Goal: Task Accomplishment & Management: Manage account settings

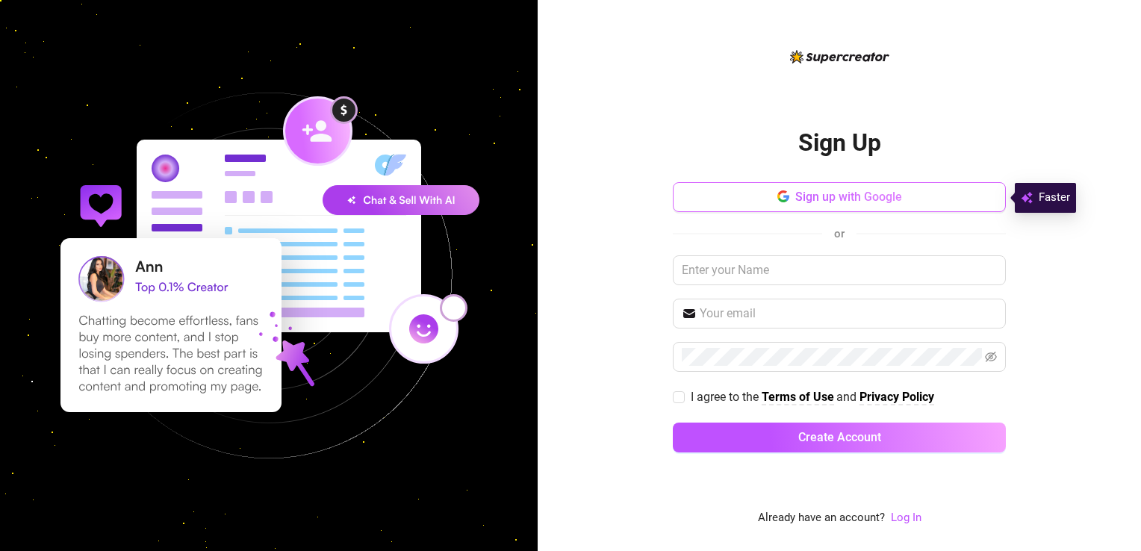
click at [833, 204] on span "Sign up with Google" at bounding box center [848, 197] width 107 height 14
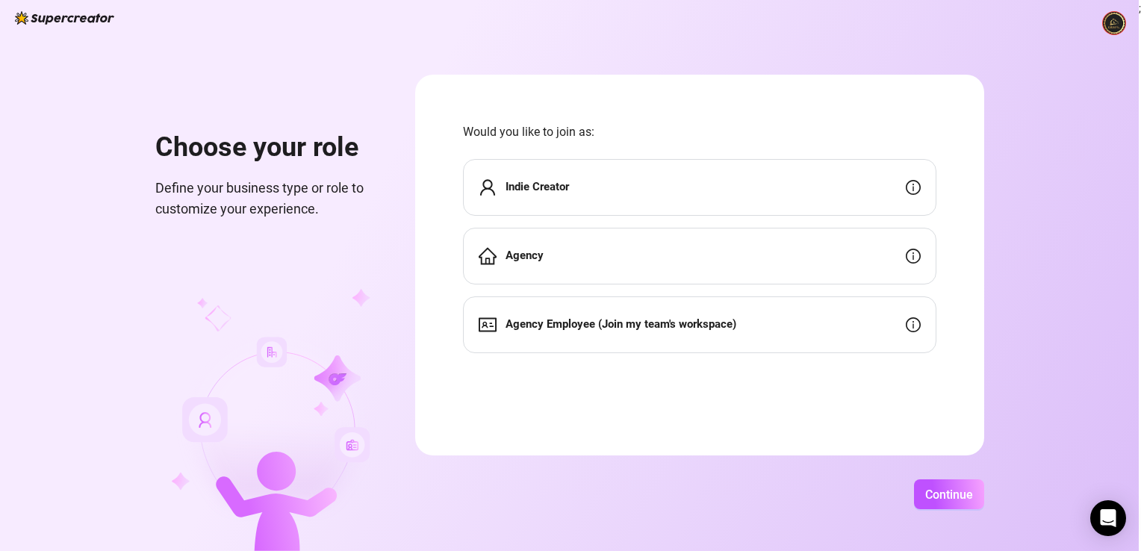
drag, startPoint x: 675, startPoint y: 193, endPoint x: 617, endPoint y: 169, distance: 63.2
click at [617, 169] on div "Indie Creator" at bounding box center [699, 187] width 473 height 57
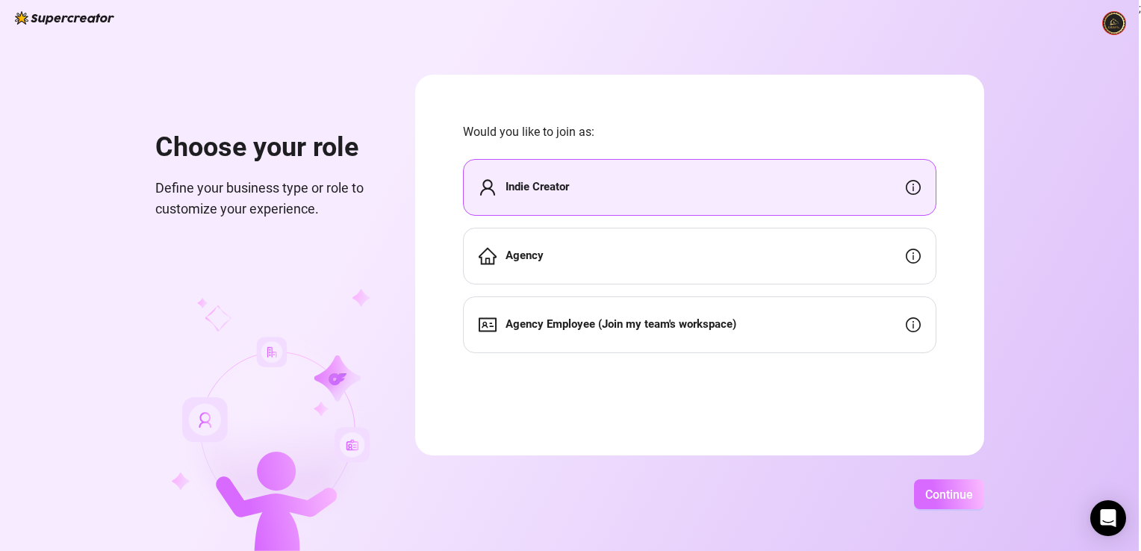
click at [968, 508] on button "Continue" at bounding box center [949, 494] width 70 height 30
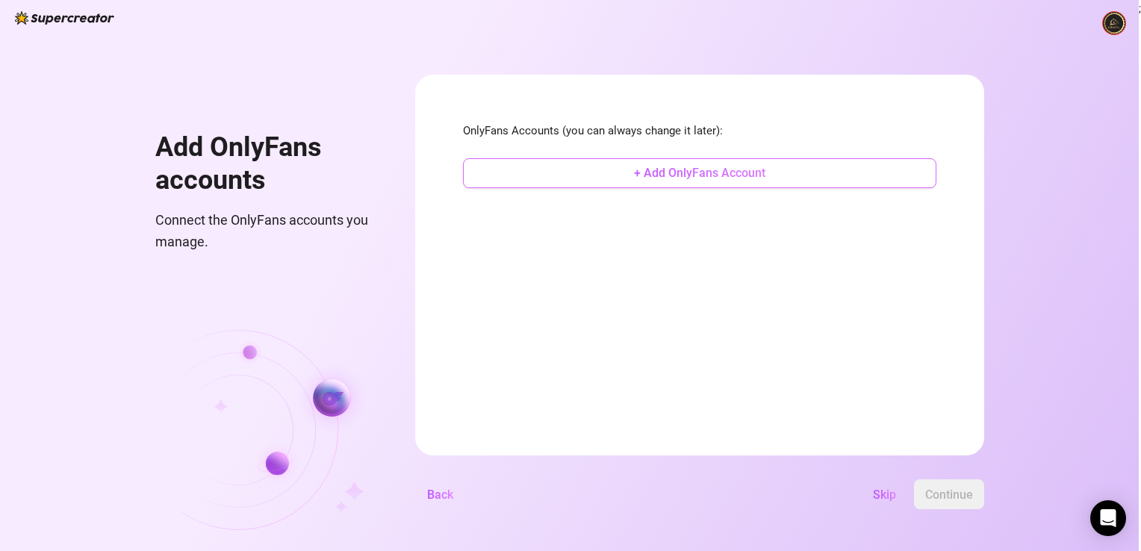
click at [770, 178] on button "+ Add OnlyFans Account" at bounding box center [699, 173] width 473 height 30
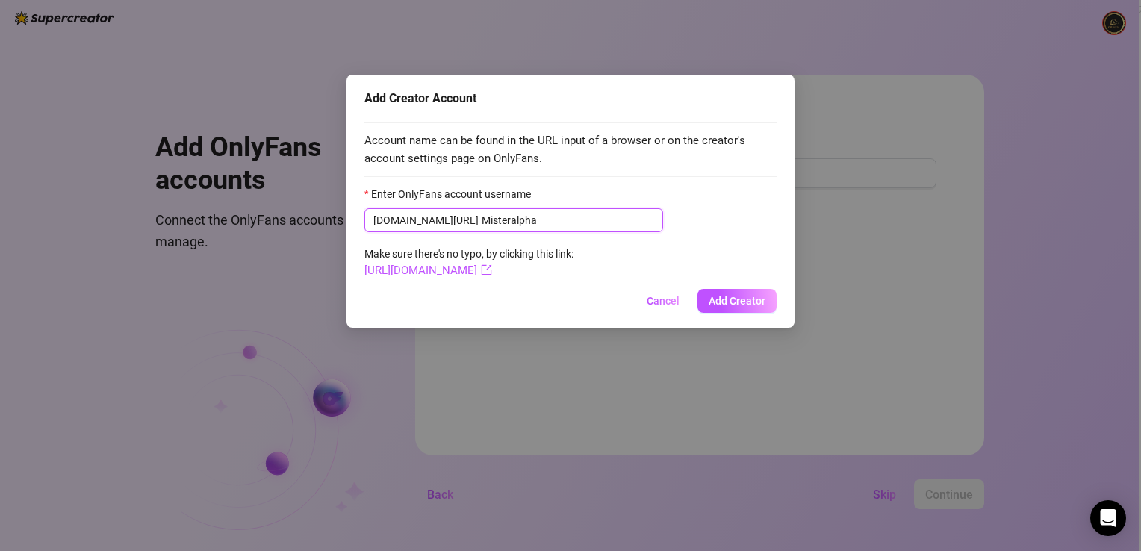
type input "Misteralpha"
click at [757, 296] on span "Add Creator" at bounding box center [736, 301] width 57 height 12
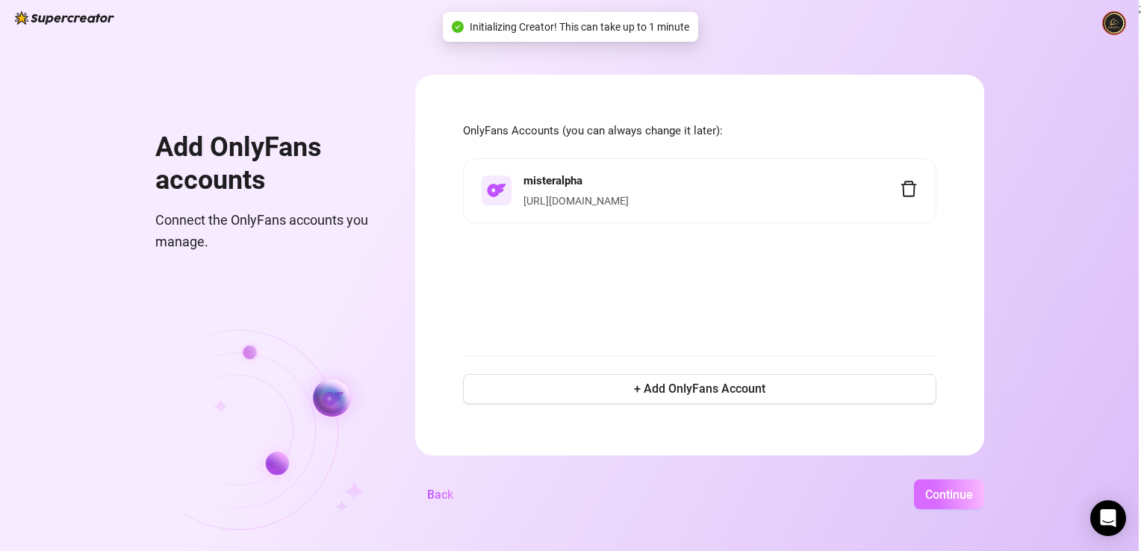
click at [962, 483] on button "Continue" at bounding box center [949, 494] width 70 height 30
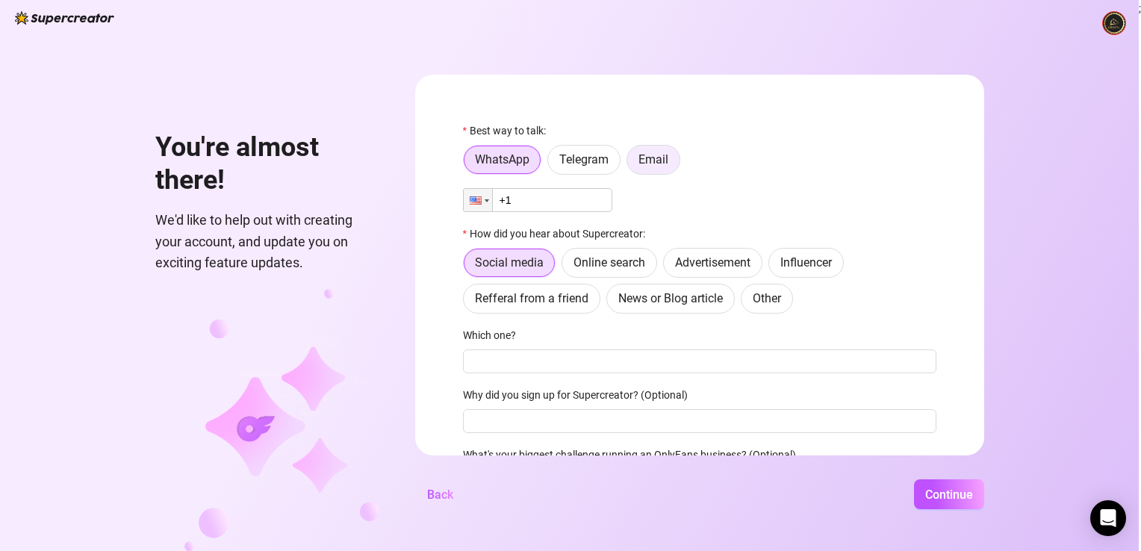
click at [656, 167] on label "Email" at bounding box center [653, 160] width 54 height 30
click at [631, 163] on input "Email" at bounding box center [631, 163] width 0 height 0
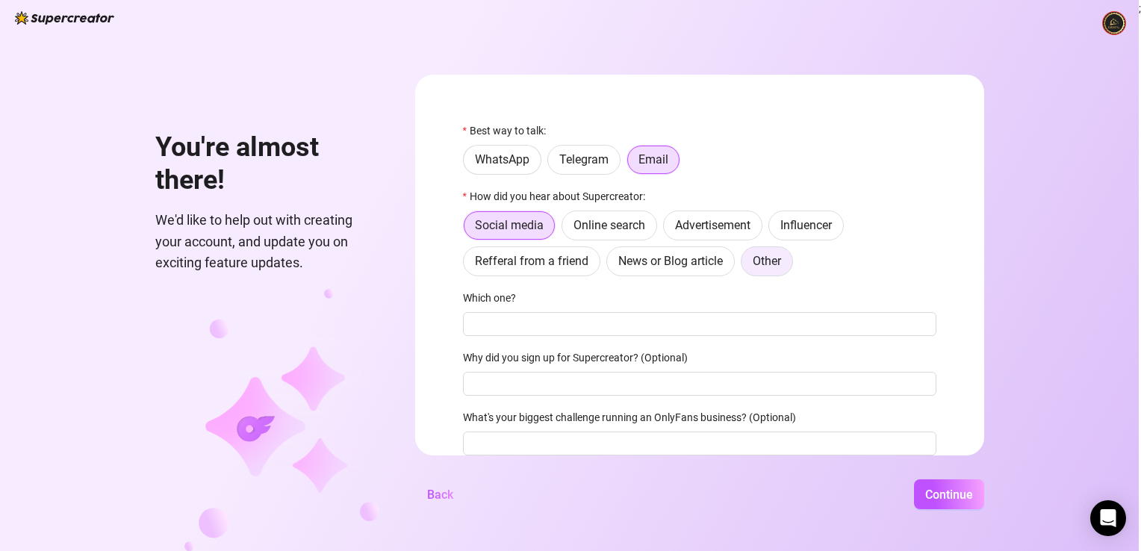
scroll to position [1, 0]
click at [770, 255] on span "Other" at bounding box center [766, 259] width 28 height 14
click at [745, 263] on input "Other" at bounding box center [745, 263] width 0 height 0
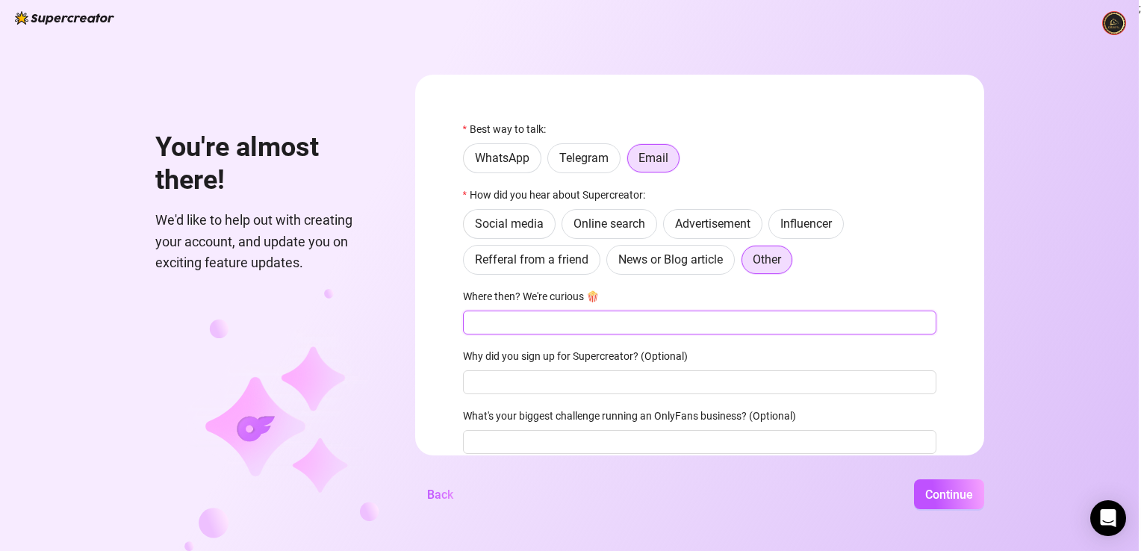
click at [720, 314] on input "Where then? We're curious 🍿" at bounding box center [699, 323] width 473 height 24
type input "CHatGPT"
type input "Onlyfans"
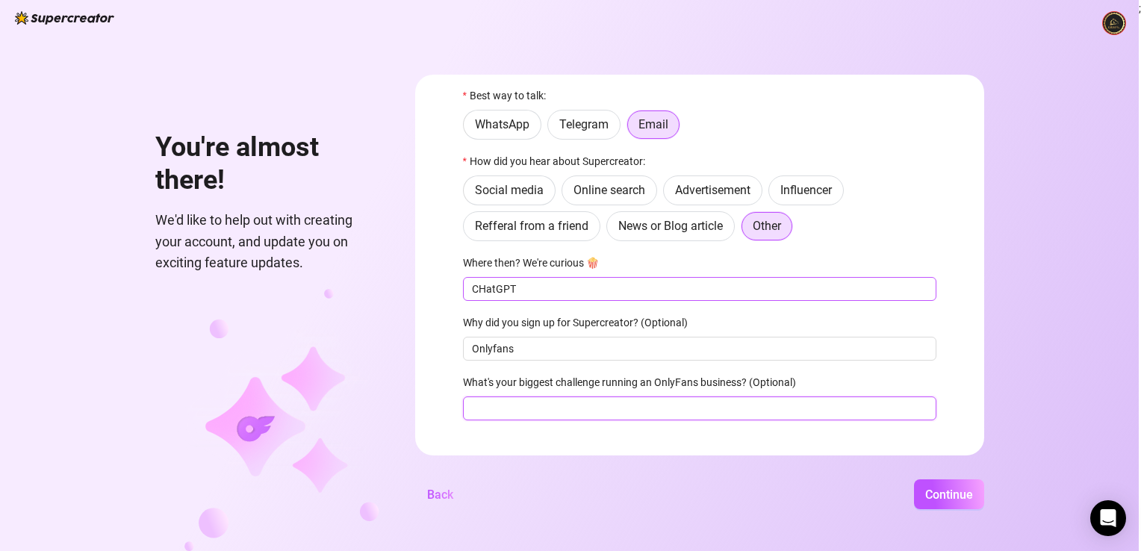
scroll to position [36, 0]
type input "We'll see"
click at [927, 496] on span "Continue" at bounding box center [949, 494] width 48 height 14
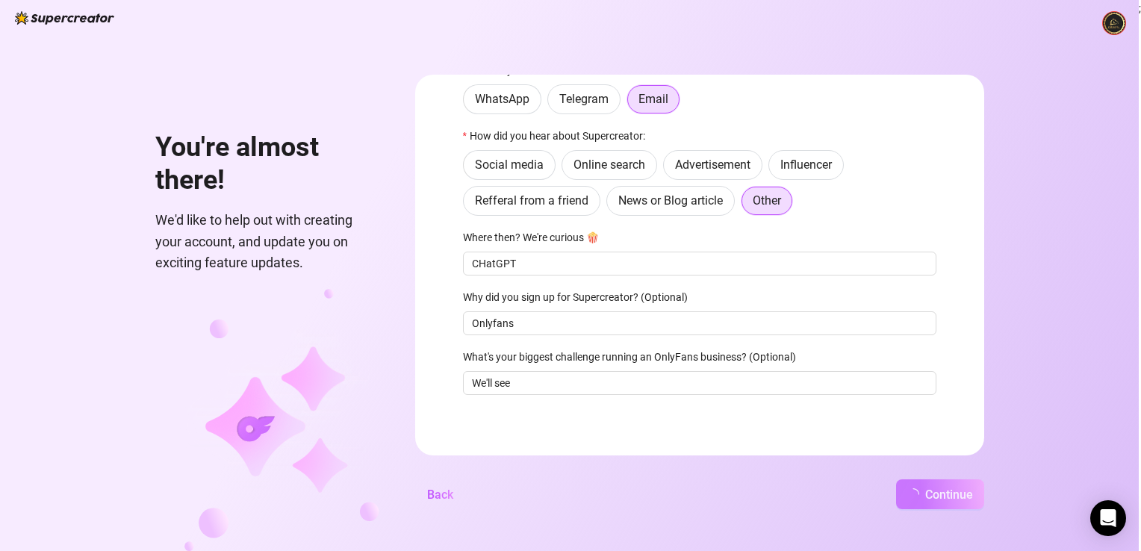
scroll to position [16, 0]
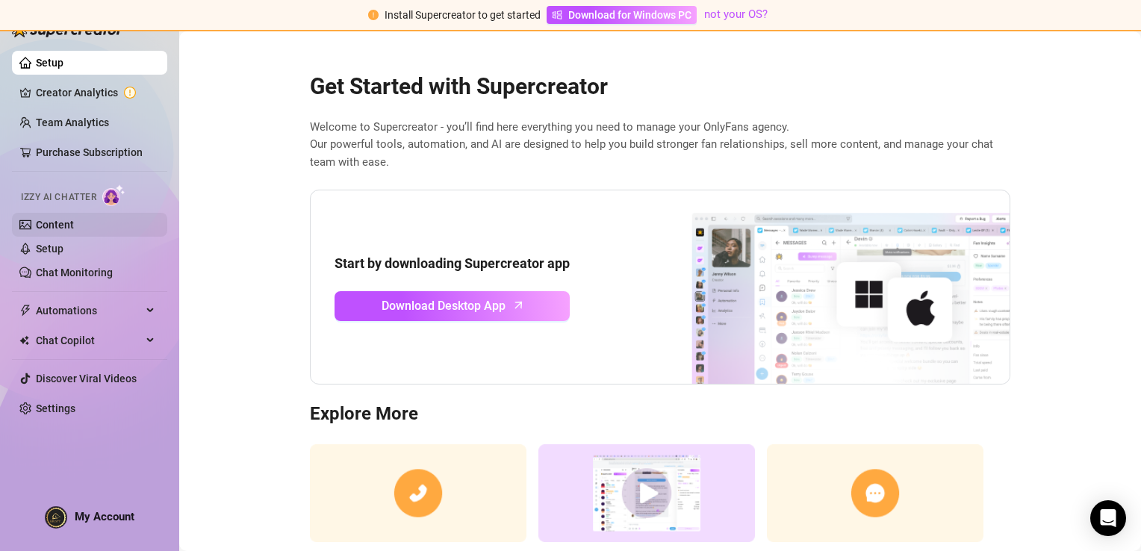
click at [74, 225] on link "Content" at bounding box center [55, 225] width 38 height 12
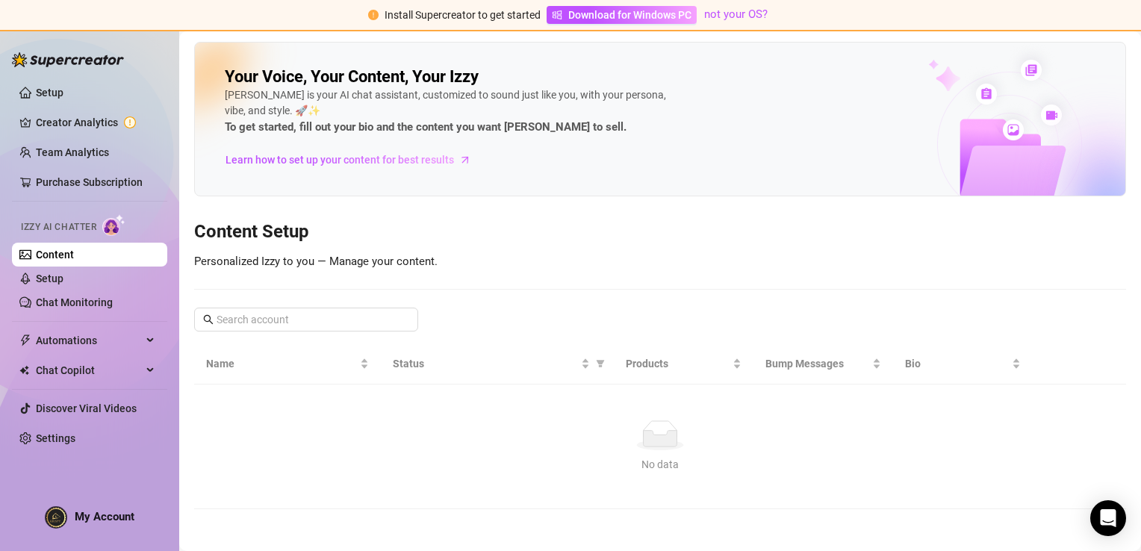
click at [74, 260] on link "Content" at bounding box center [55, 255] width 38 height 12
click at [63, 90] on link "Setup" at bounding box center [50, 93] width 28 height 12
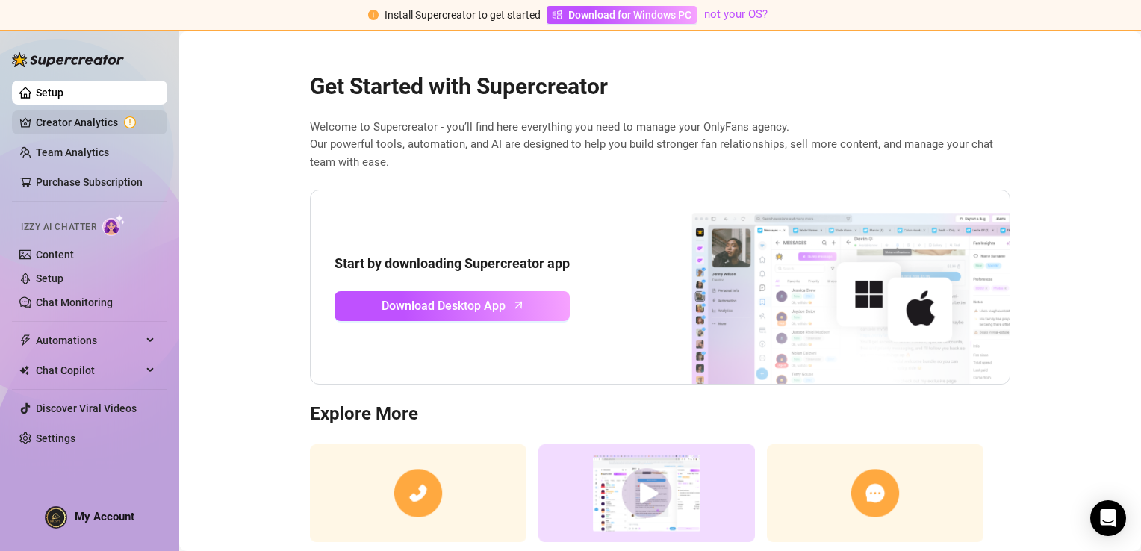
click at [104, 127] on link "Creator Analytics" at bounding box center [95, 122] width 119 height 24
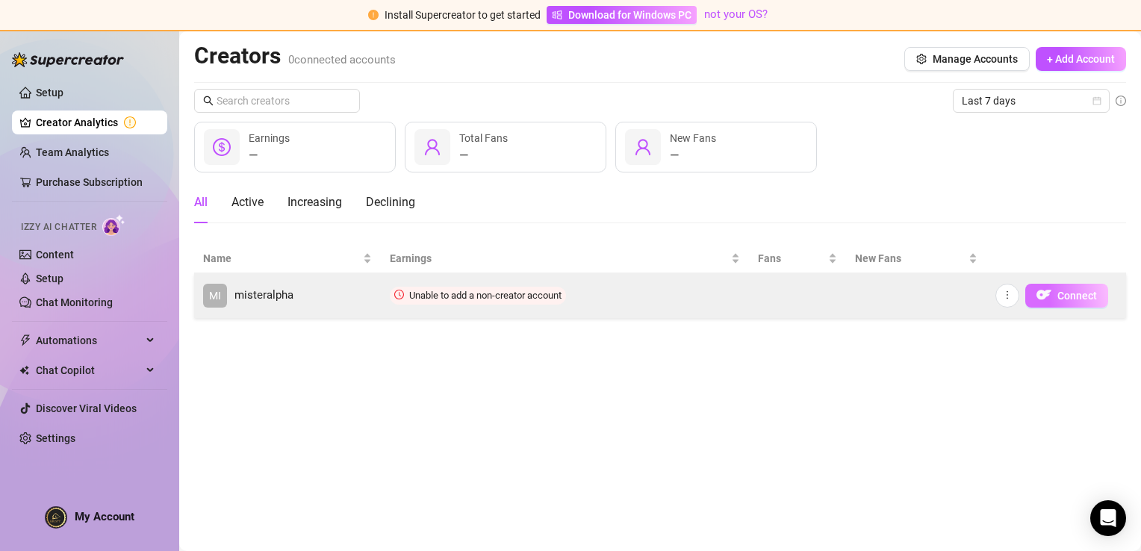
click at [1035, 293] on button "Connect" at bounding box center [1066, 296] width 83 height 24
click at [1073, 294] on span "Connect" at bounding box center [1077, 296] width 40 height 12
click at [1047, 291] on img "button" at bounding box center [1043, 294] width 15 height 15
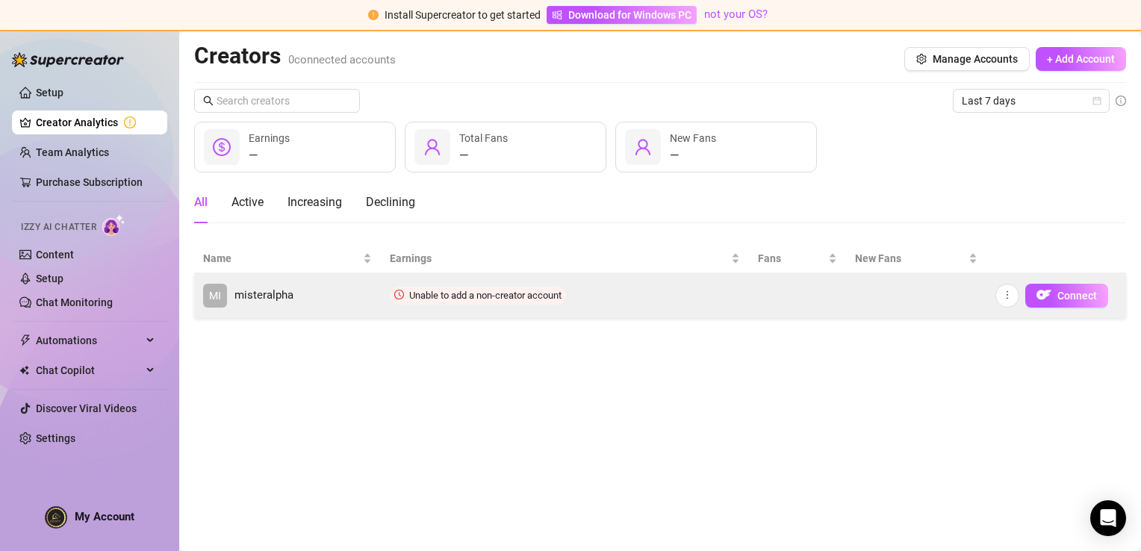
click at [582, 299] on td "Unable to add a non-creator account" at bounding box center [565, 295] width 368 height 45
click at [472, 293] on span "Unable to add a non-creator account" at bounding box center [485, 295] width 152 height 11
drag, startPoint x: 472, startPoint y: 293, endPoint x: 402, endPoint y: 297, distance: 70.3
click at [402, 297] on icon "clock-circle" at bounding box center [399, 295] width 10 height 10
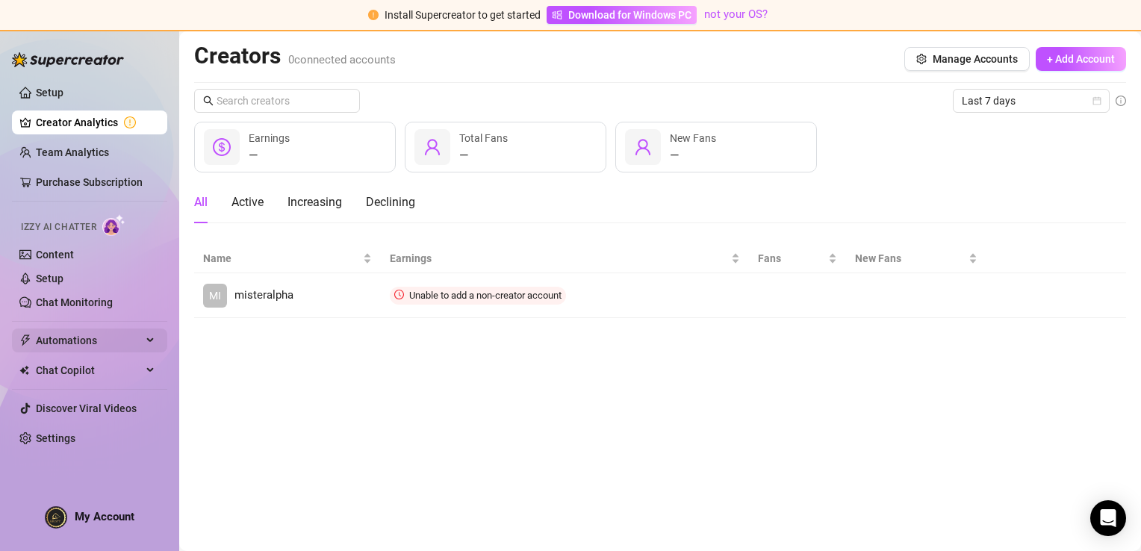
click at [55, 335] on span "Automations" at bounding box center [89, 340] width 106 height 24
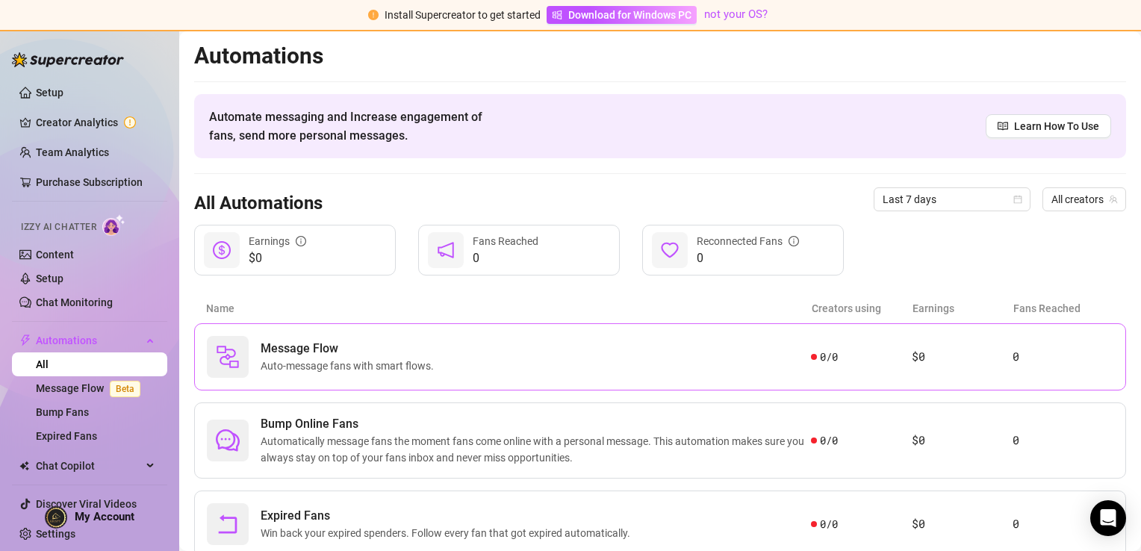
click at [296, 325] on div "Message Flow Auto-message fans with smart flows. 0 / 0 $0 0" at bounding box center [660, 356] width 932 height 67
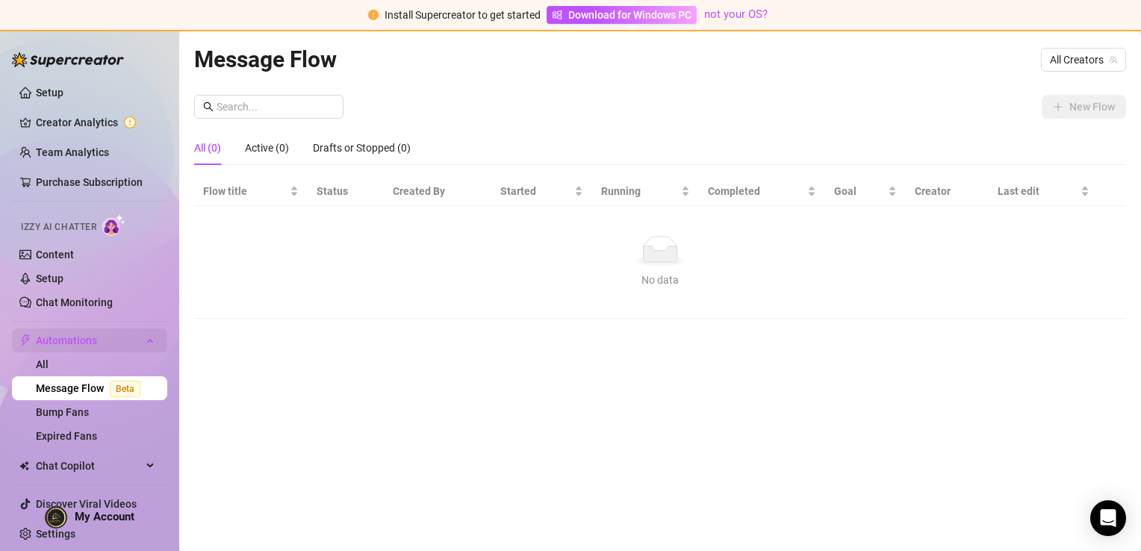
click at [119, 344] on span "Automations" at bounding box center [89, 340] width 106 height 24
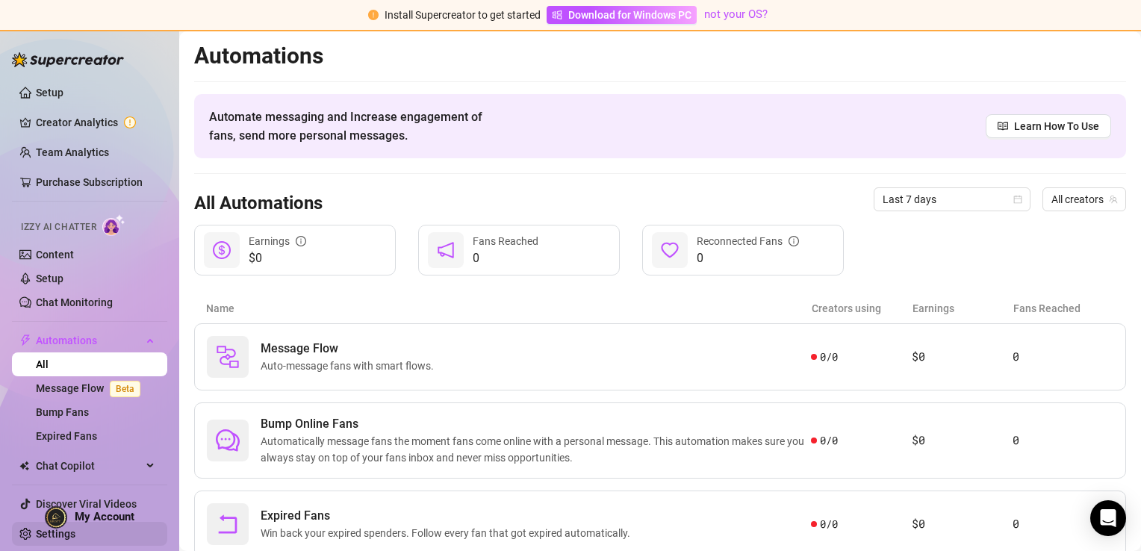
click at [38, 533] on link "Settings" at bounding box center [56, 534] width 40 height 12
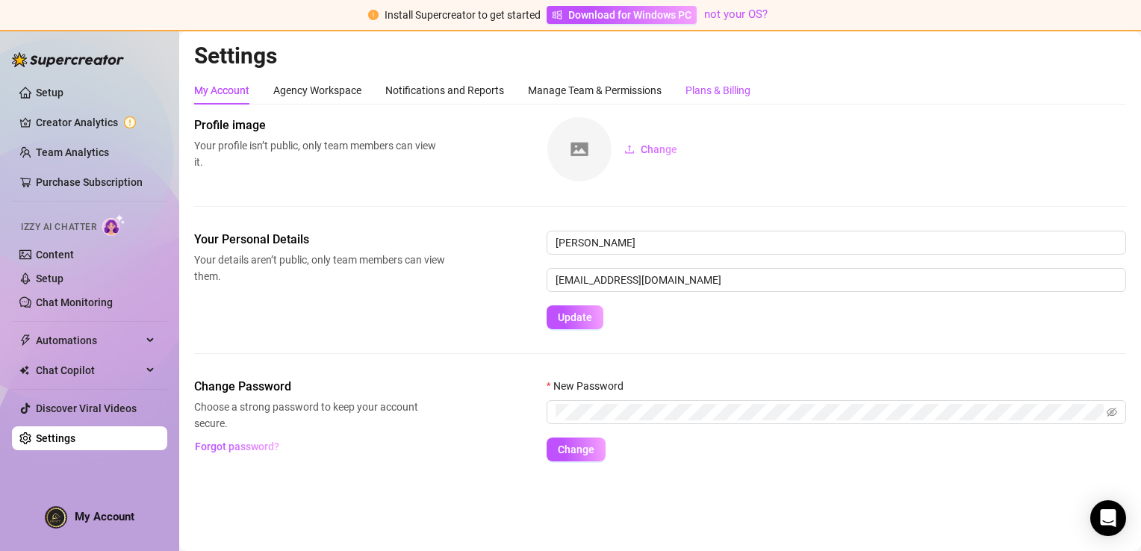
click at [701, 92] on div "Plans & Billing" at bounding box center [717, 90] width 65 height 16
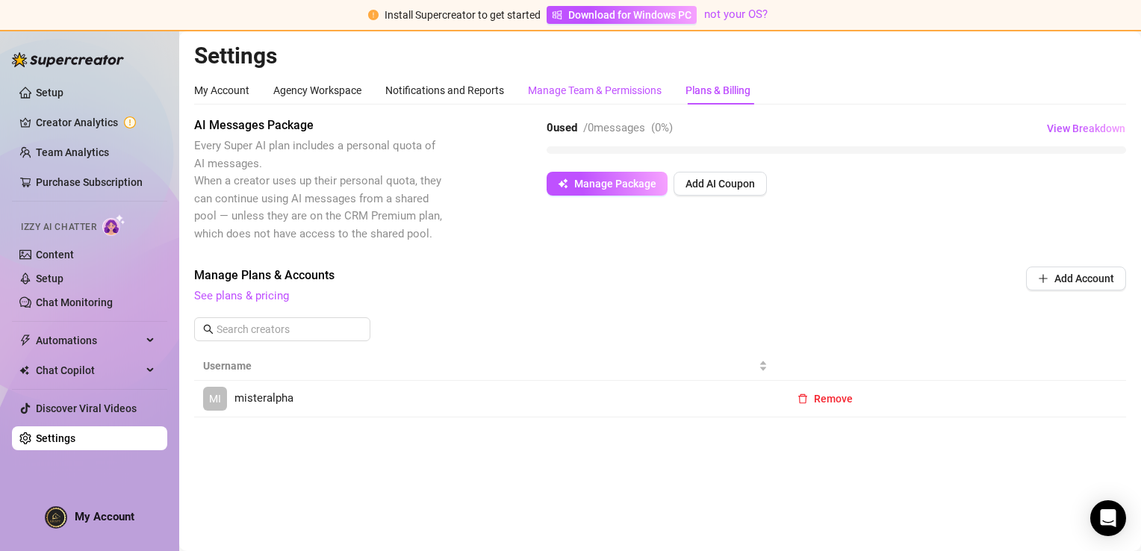
click at [604, 91] on div "Manage Team & Permissions" at bounding box center [595, 90] width 134 height 16
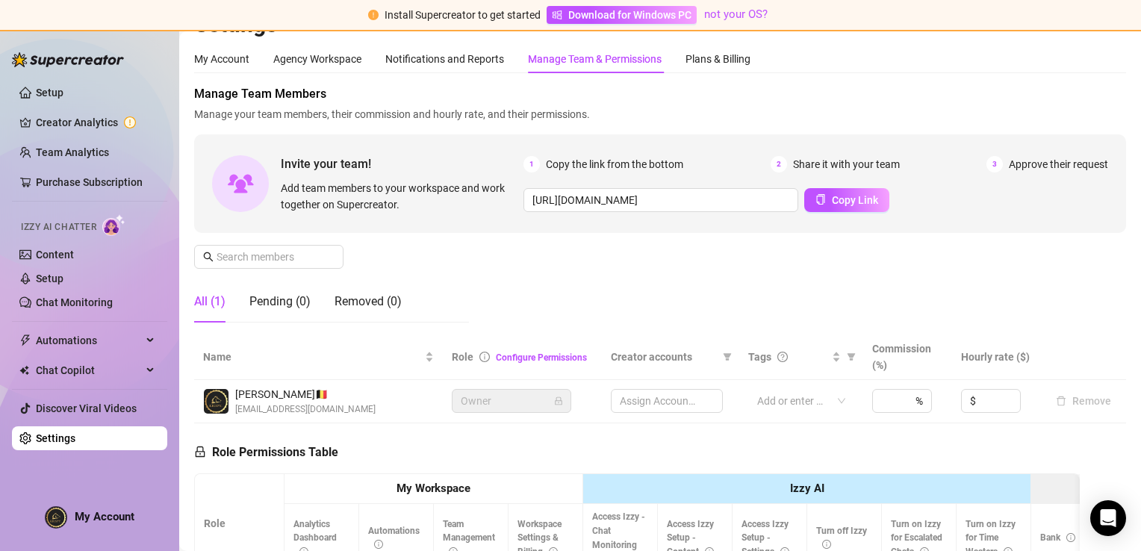
scroll to position [25, 0]
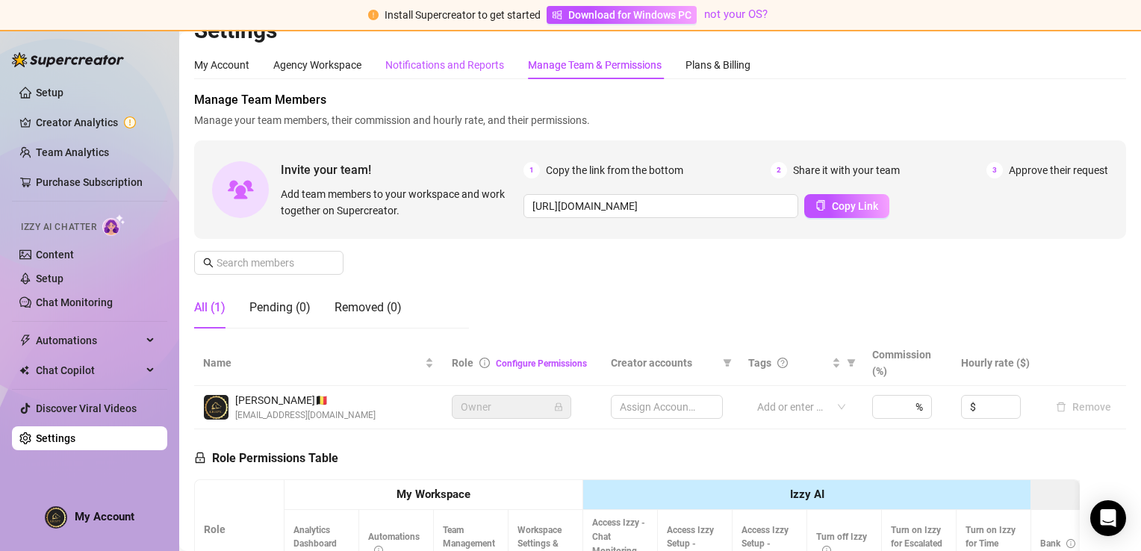
click at [455, 61] on div "Notifications and Reports" at bounding box center [444, 65] width 119 height 16
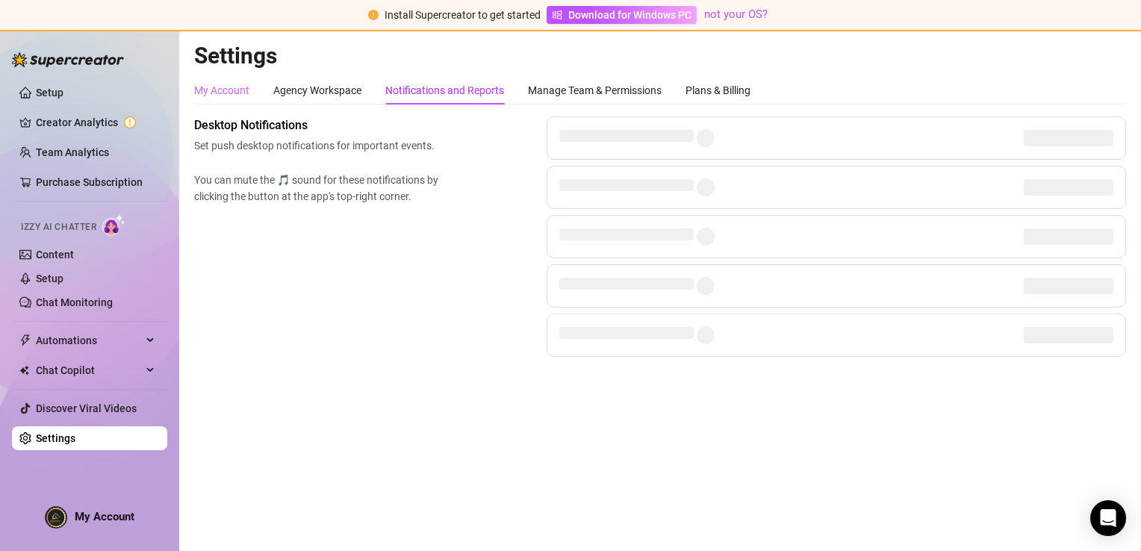
click at [248, 76] on div "My Account" at bounding box center [221, 90] width 55 height 28
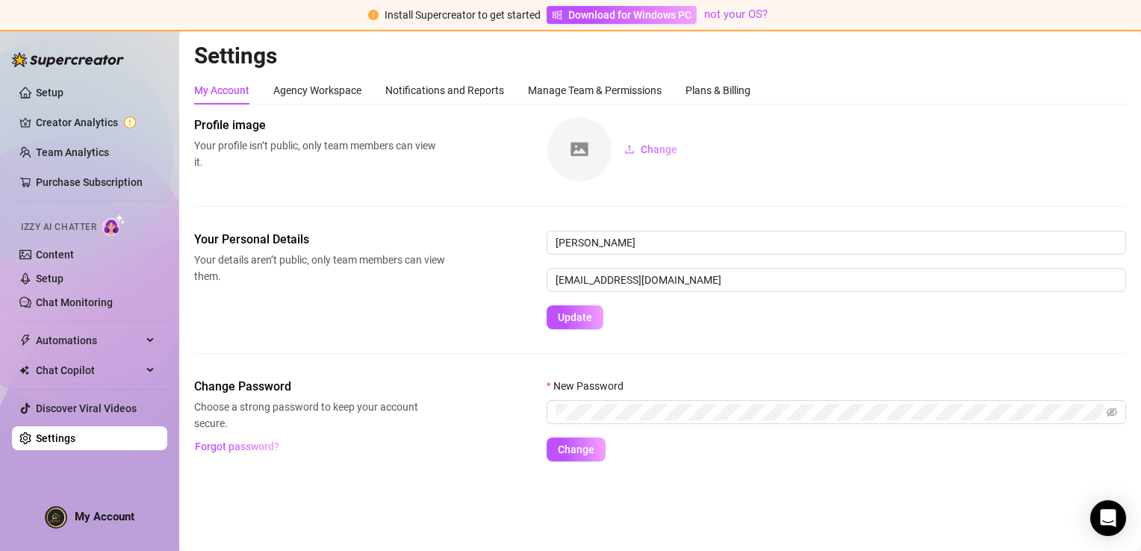
drag, startPoint x: 1103, startPoint y: 0, endPoint x: 648, endPoint y: 342, distance: 569.4
click at [648, 342] on div "Your Personal Details Your details aren’t public, only team members can view th…" at bounding box center [660, 304] width 932 height 147
click at [62, 49] on div at bounding box center [68, 52] width 112 height 45
click at [63, 52] on div at bounding box center [68, 52] width 112 height 45
click at [1111, 528] on div "Open Intercom Messenger" at bounding box center [1108, 519] width 40 height 40
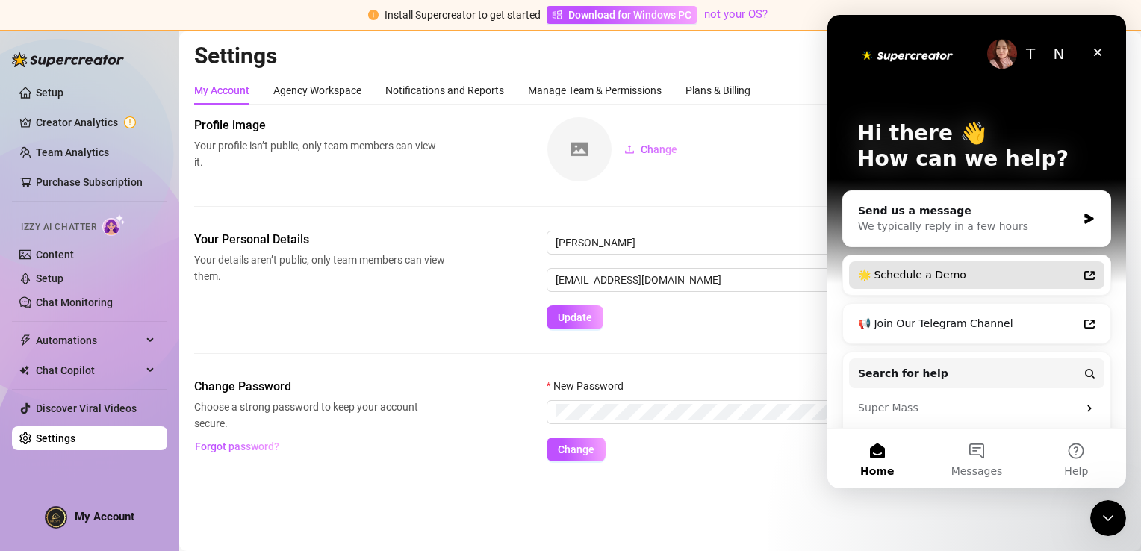
scroll to position [90, 0]
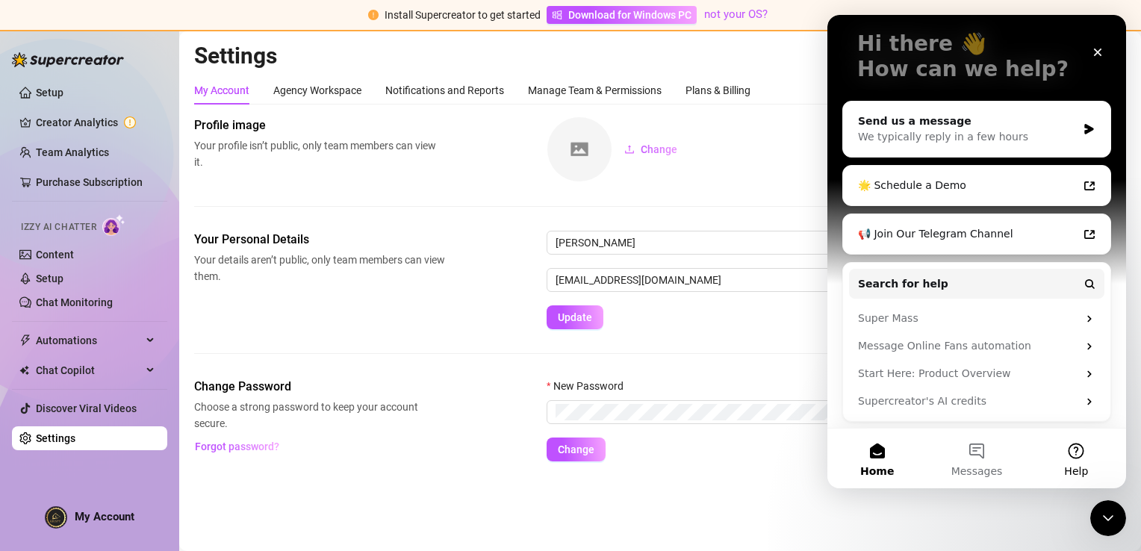
click at [1087, 461] on button "Help" at bounding box center [1075, 458] width 99 height 60
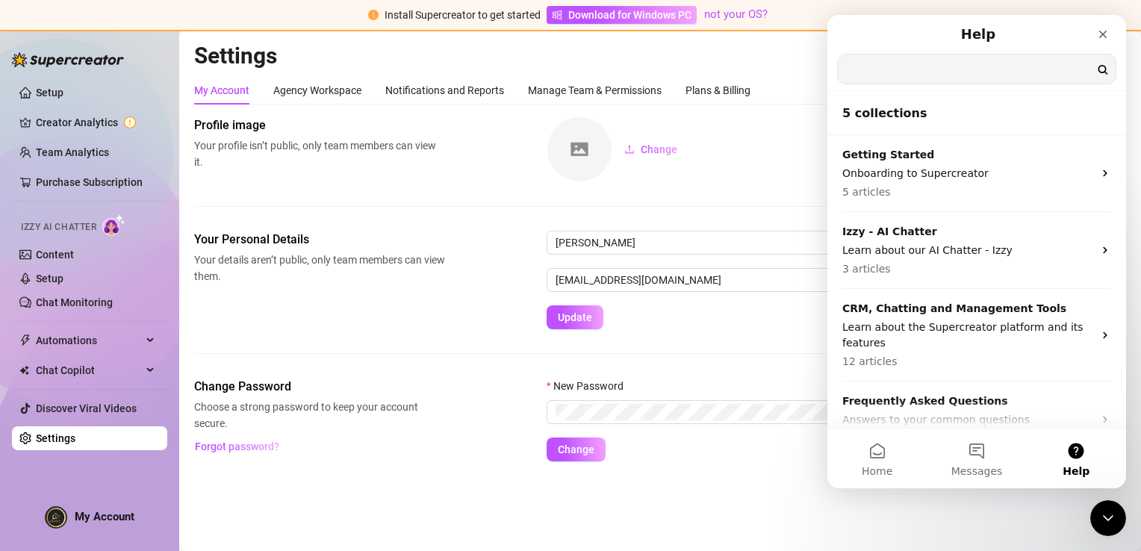
click at [949, 69] on input "Search for help" at bounding box center [976, 68] width 278 height 29
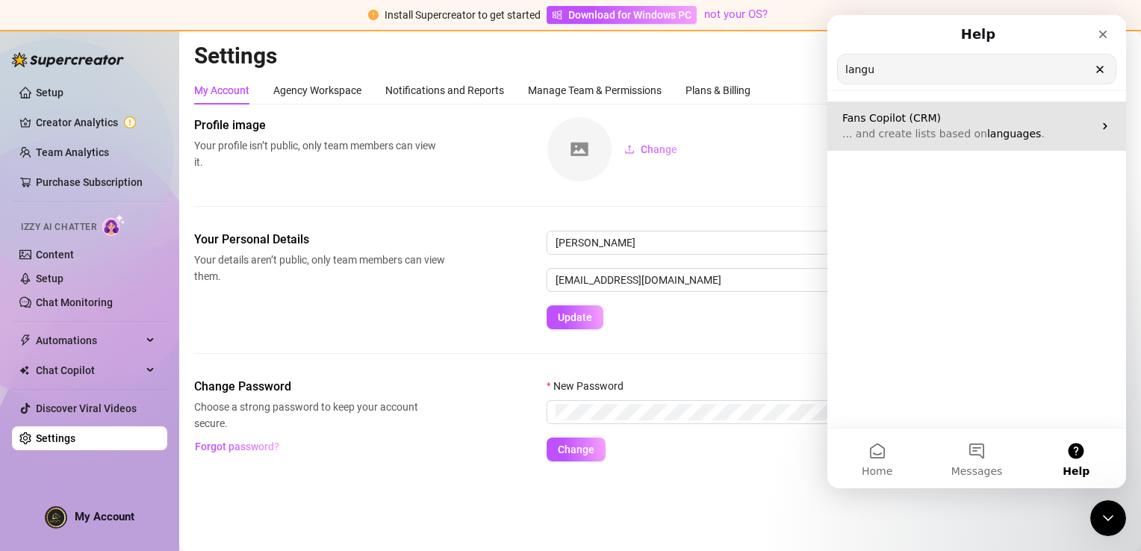
type input "langu"
click at [920, 131] on span "... and create lists based on" at bounding box center [914, 134] width 145 height 12
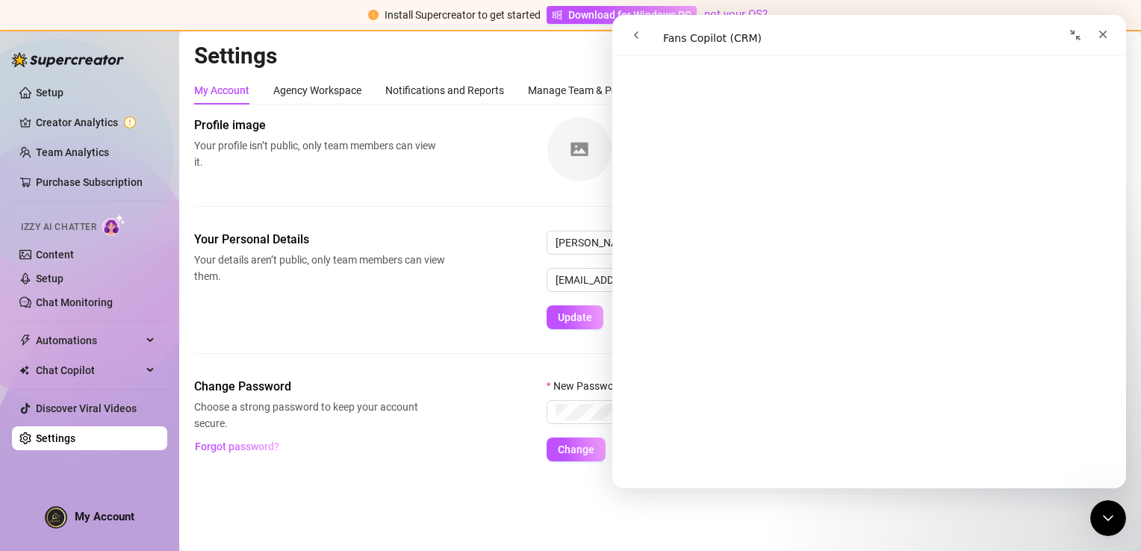
scroll to position [361, 0]
click at [490, 372] on div "Your Personal Details Your details aren’t public, only team members can view th…" at bounding box center [660, 304] width 932 height 147
click at [63, 91] on link "Setup" at bounding box center [50, 93] width 28 height 12
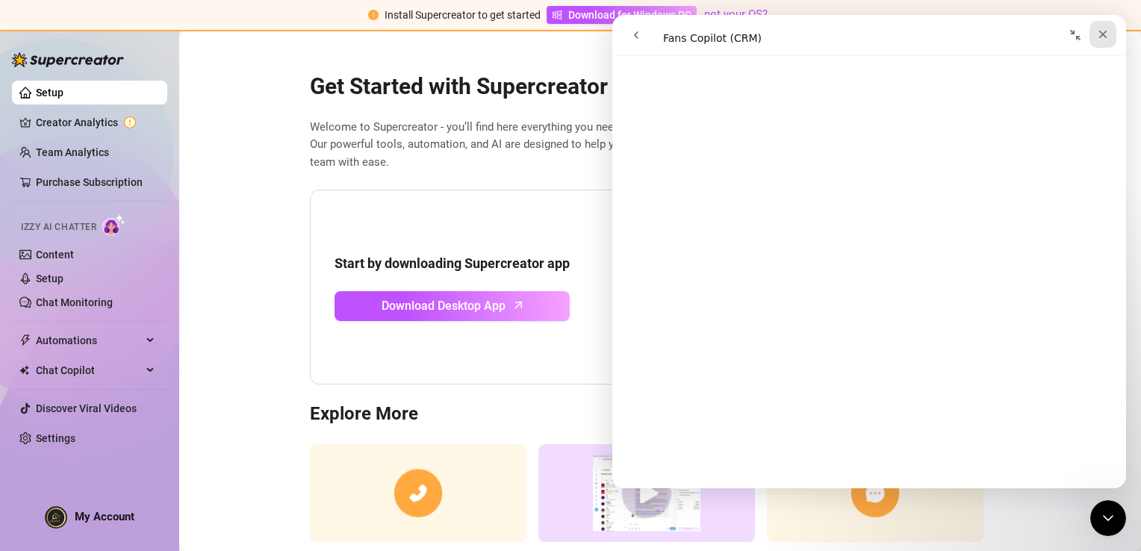
click at [1097, 41] on div "Close" at bounding box center [1102, 34] width 27 height 27
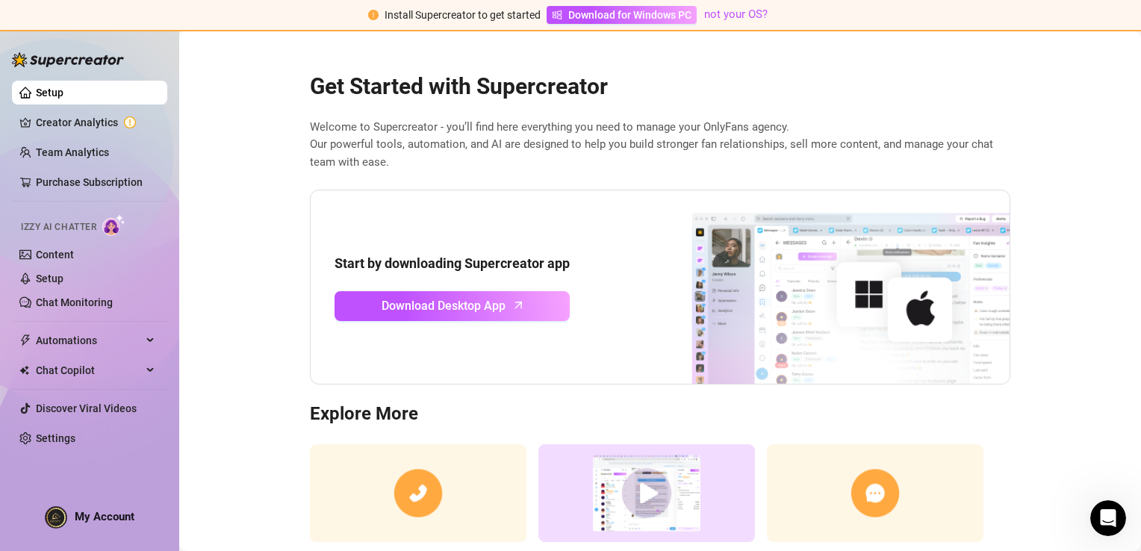
click at [1076, 86] on main "Get Started with Supercreator Welcome to Supercreator - you’ll find here everyt…" at bounding box center [659, 339] width 961 height 616
drag, startPoint x: 1114, startPoint y: 2, endPoint x: 208, endPoint y: 316, distance: 958.1
click at [208, 316] on main "Get Started with Supercreator Welcome to Supercreator - you’ll find here everyt…" at bounding box center [659, 339] width 961 height 616
click at [99, 123] on link "Creator Analytics" at bounding box center [95, 122] width 119 height 24
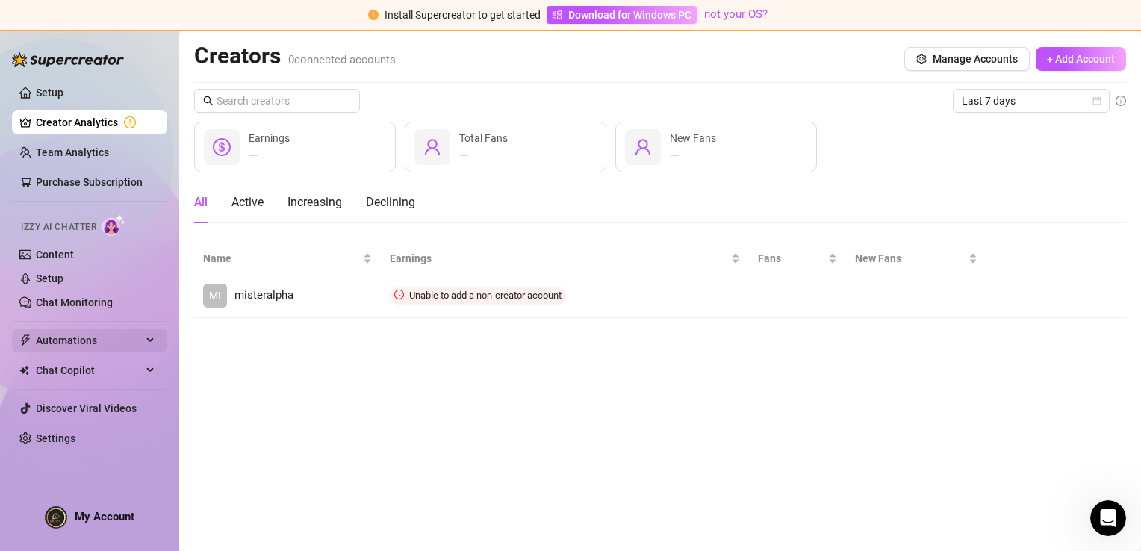
click at [89, 350] on span "Automations" at bounding box center [89, 340] width 106 height 24
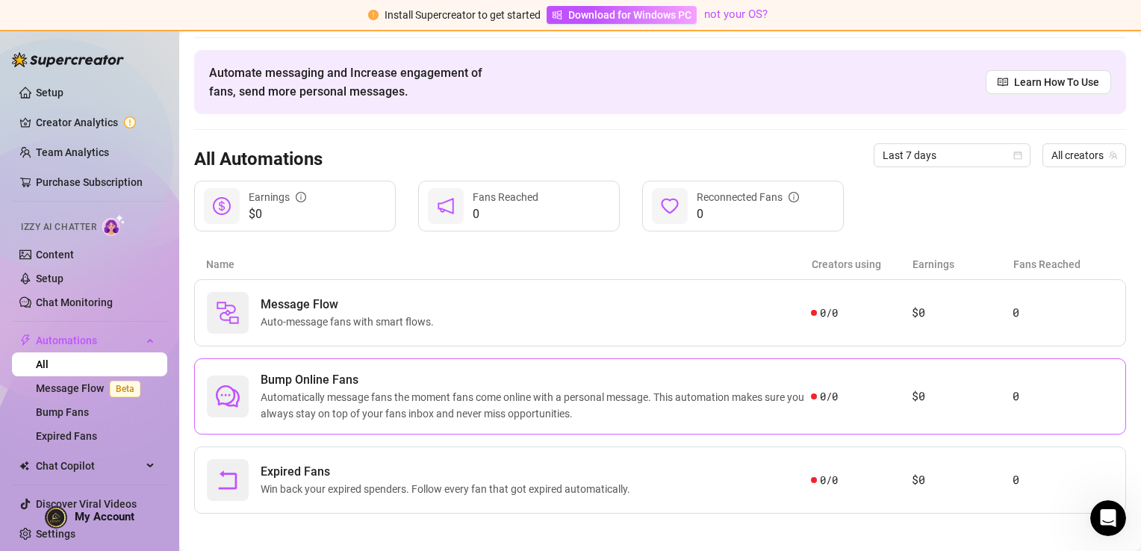
scroll to position [49, 0]
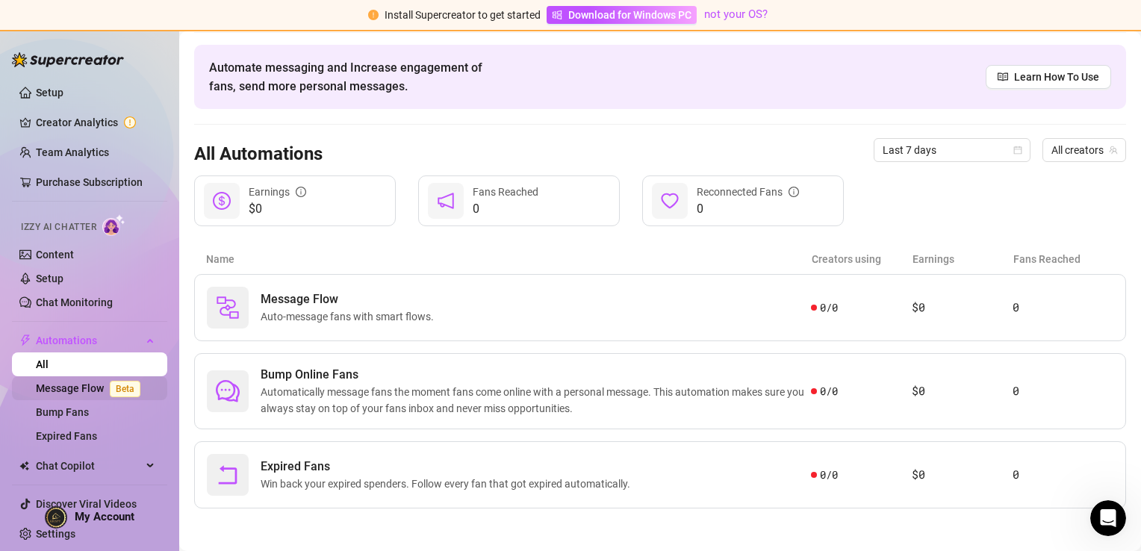
click at [137, 383] on span "Beta" at bounding box center [125, 389] width 31 height 16
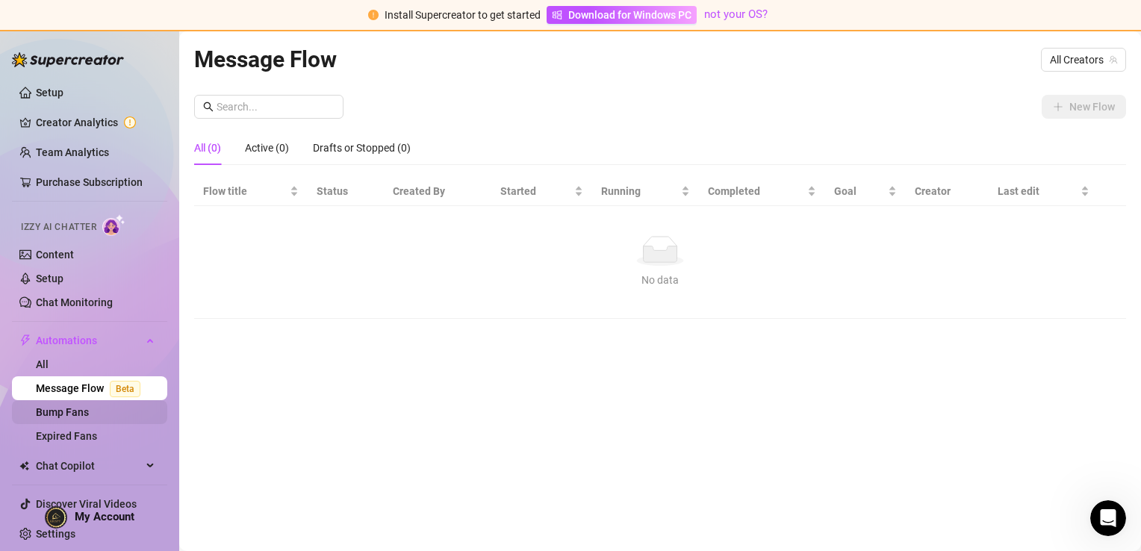
click at [89, 411] on link "Bump Fans" at bounding box center [62, 412] width 53 height 12
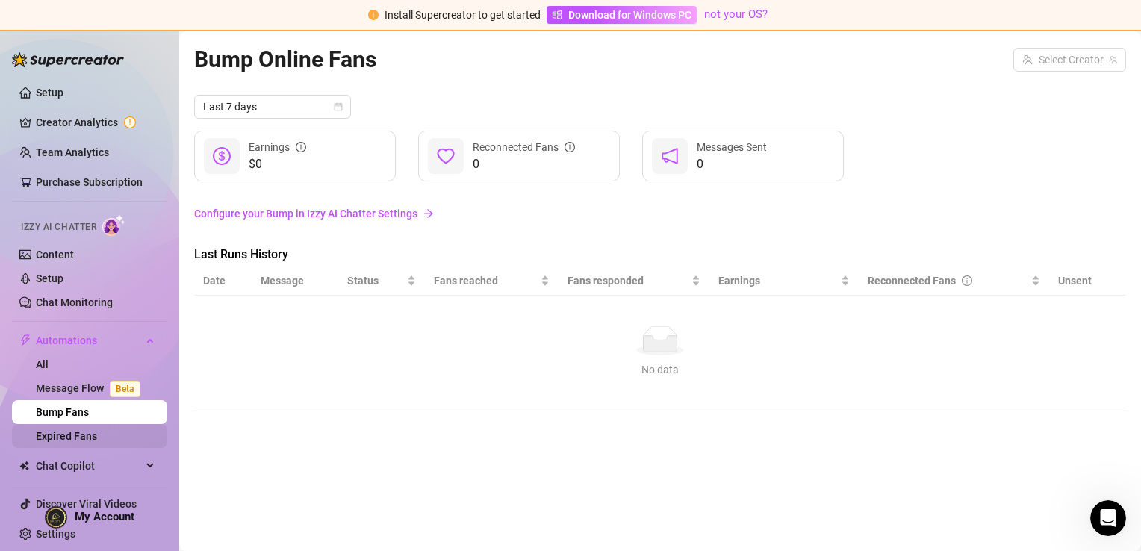
click at [97, 430] on link "Expired Fans" at bounding box center [66, 436] width 61 height 12
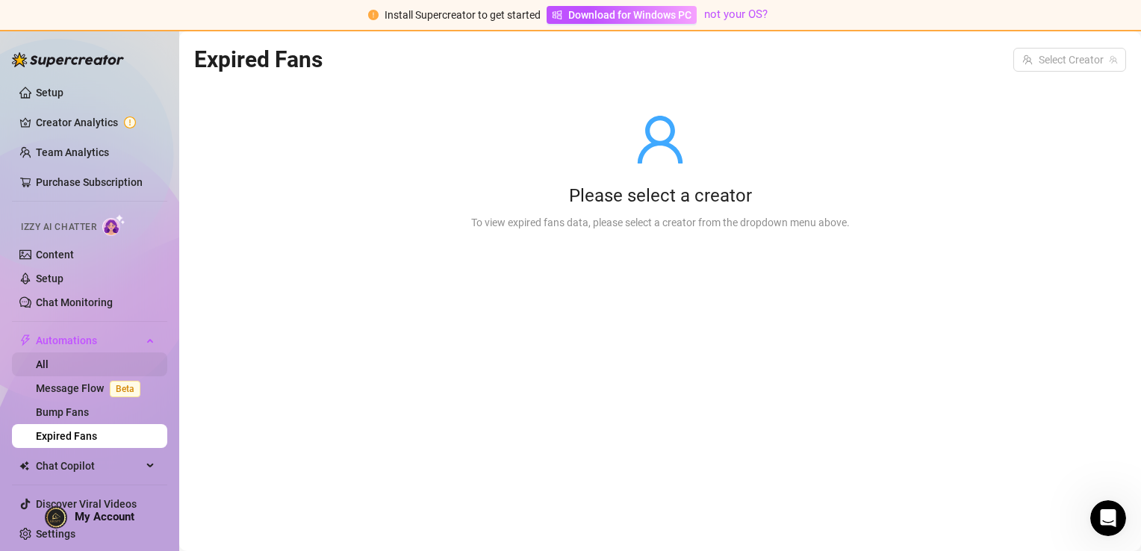
click at [49, 366] on link "All" at bounding box center [42, 364] width 13 height 12
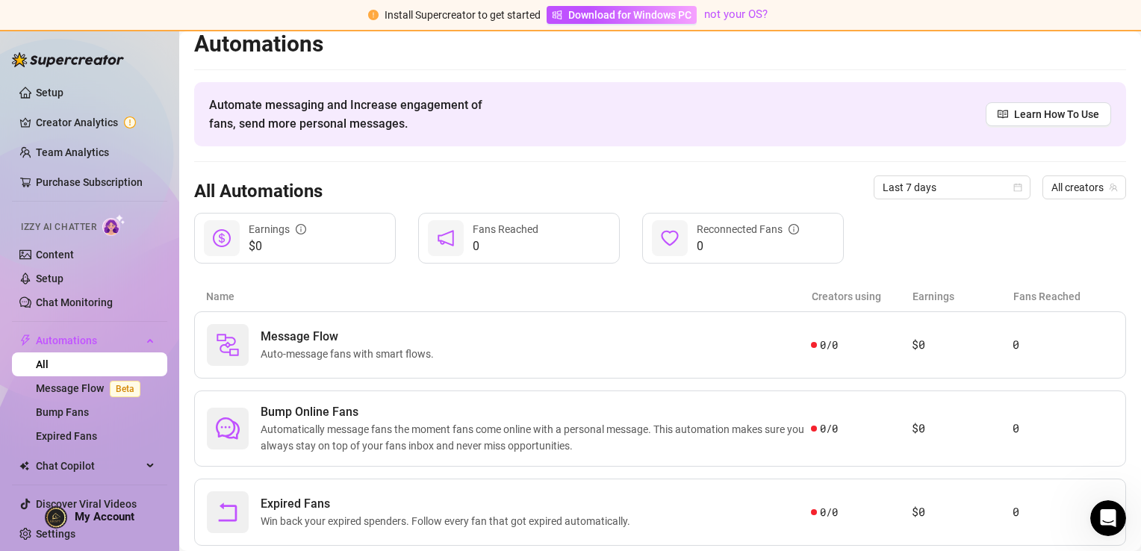
scroll to position [49, 0]
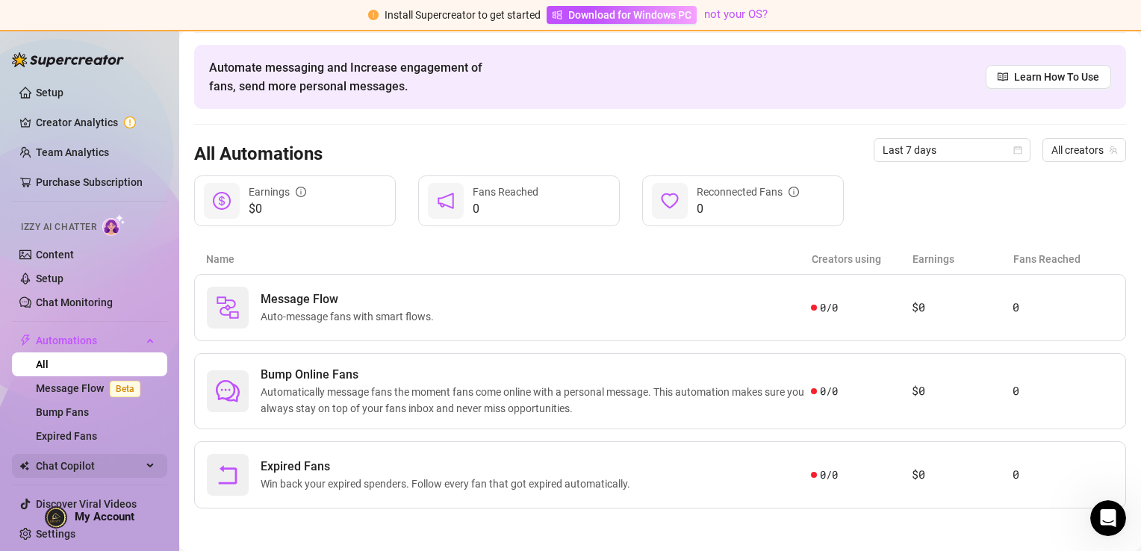
click at [125, 461] on span "Chat Copilot" at bounding box center [89, 466] width 106 height 24
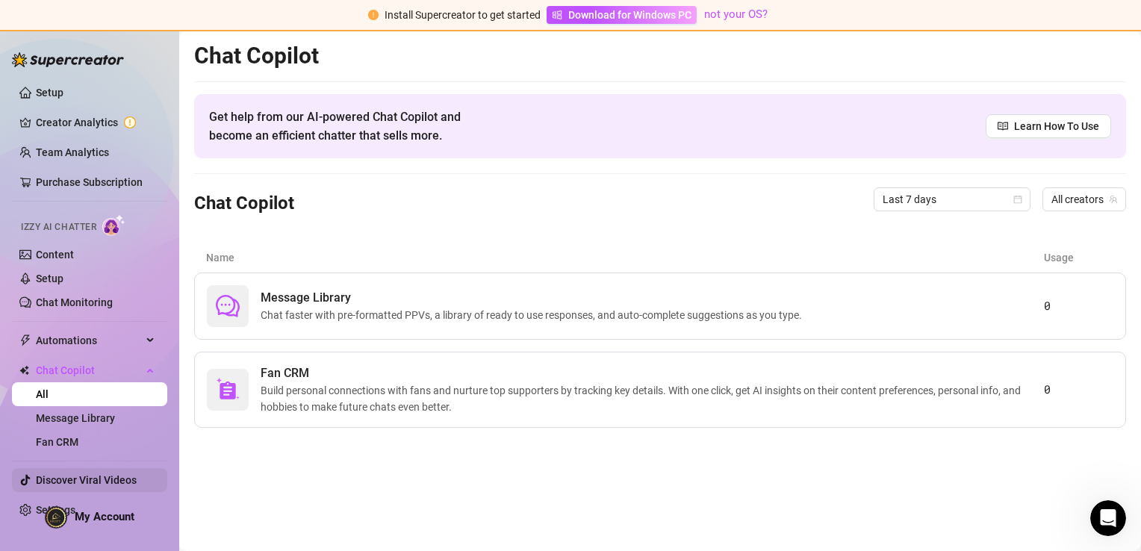
click at [49, 482] on link "Discover Viral Videos" at bounding box center [86, 480] width 101 height 12
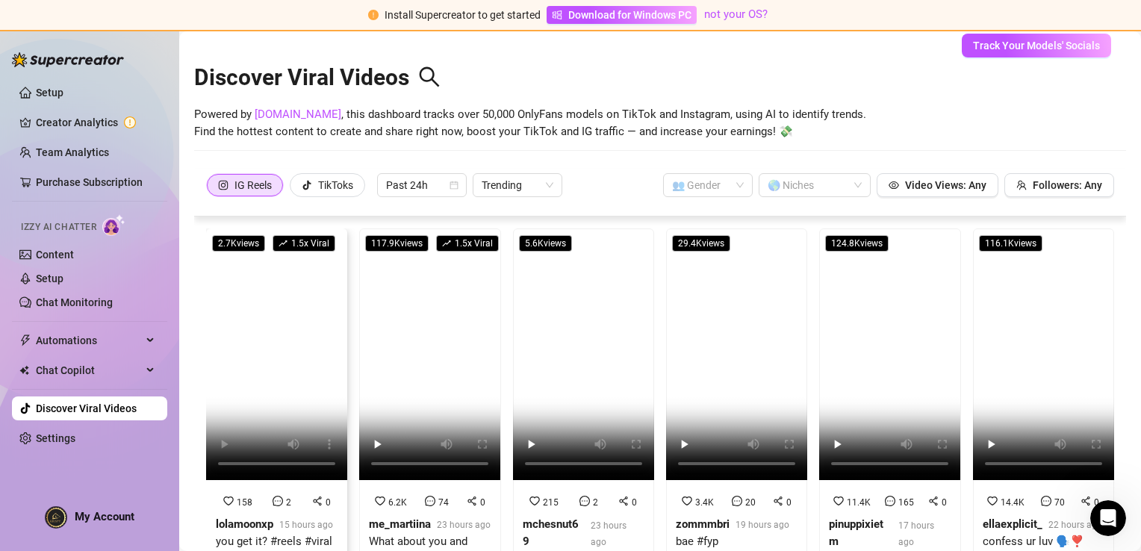
click at [283, 293] on video at bounding box center [276, 354] width 141 height 252
click at [323, 190] on div "TikToks" at bounding box center [335, 185] width 35 height 22
click at [294, 189] on input "TikToks" at bounding box center [294, 189] width 0 height 0
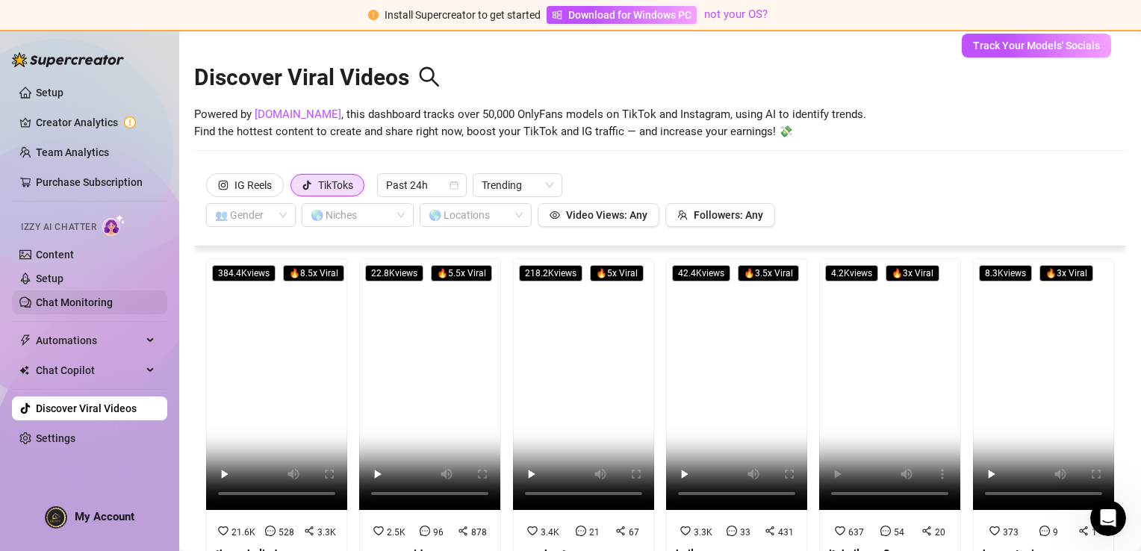
click at [113, 299] on link "Chat Monitoring" at bounding box center [74, 302] width 77 height 12
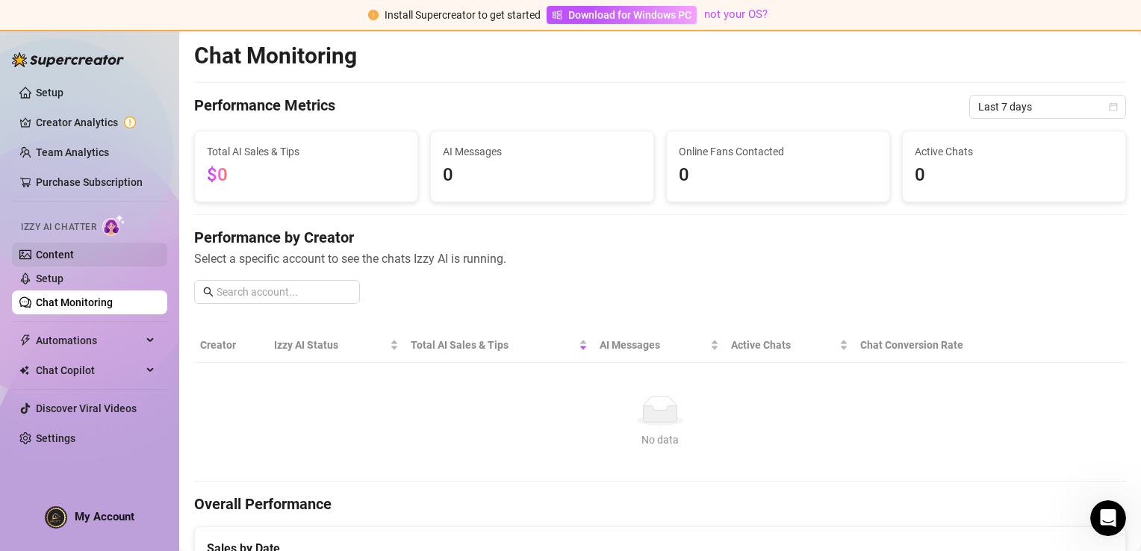
click at [74, 249] on link "Content" at bounding box center [55, 255] width 38 height 12
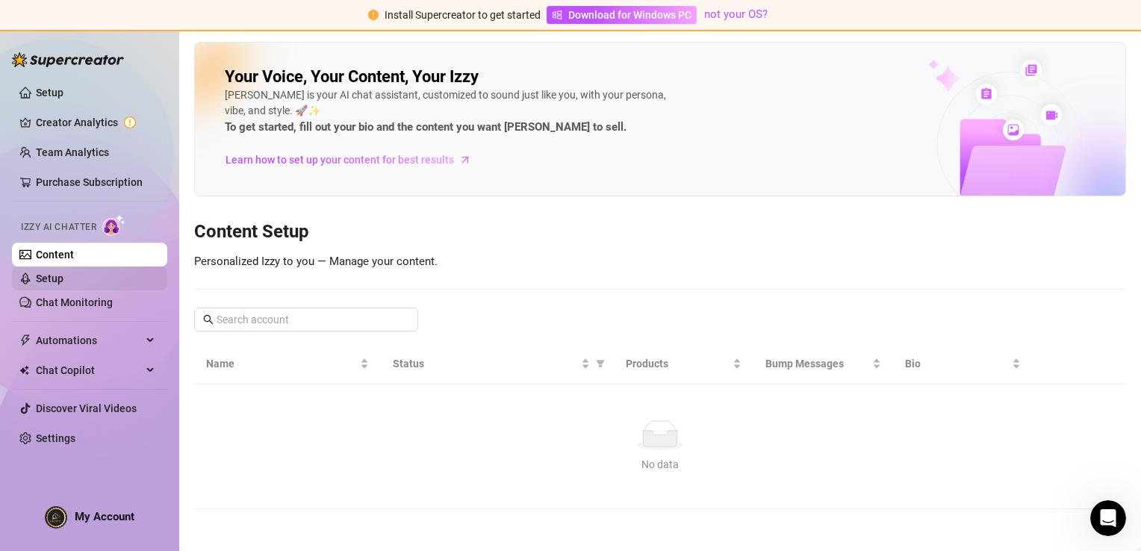
click at [63, 272] on link "Setup" at bounding box center [50, 278] width 28 height 12
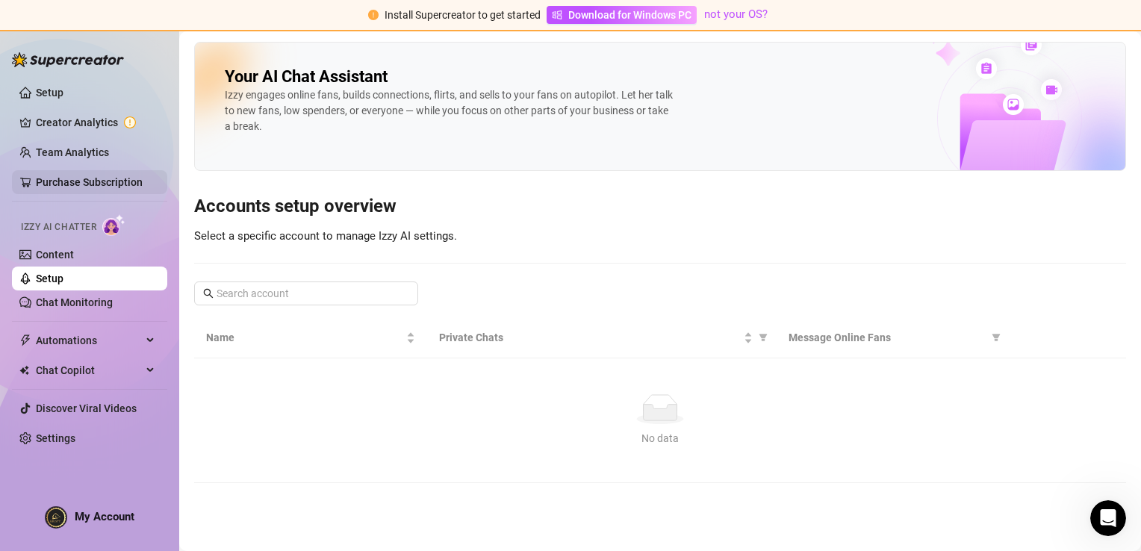
drag, startPoint x: 79, startPoint y: 107, endPoint x: 66, endPoint y: 182, distance: 75.7
click at [66, 182] on ul "Setup Creator Analytics Team Analytics Purchase Subscription Izzy AI Chatter Co…" at bounding box center [89, 265] width 155 height 381
click at [66, 182] on link "Purchase Subscription" at bounding box center [89, 182] width 107 height 12
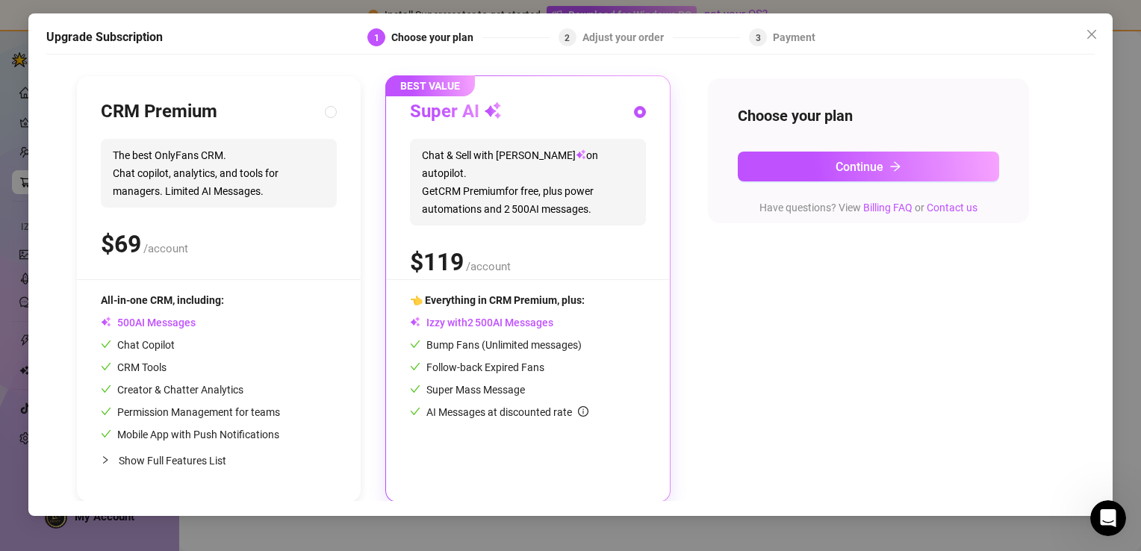
scroll to position [143, 0]
click at [755, 163] on button "Continue" at bounding box center [867, 167] width 261 height 30
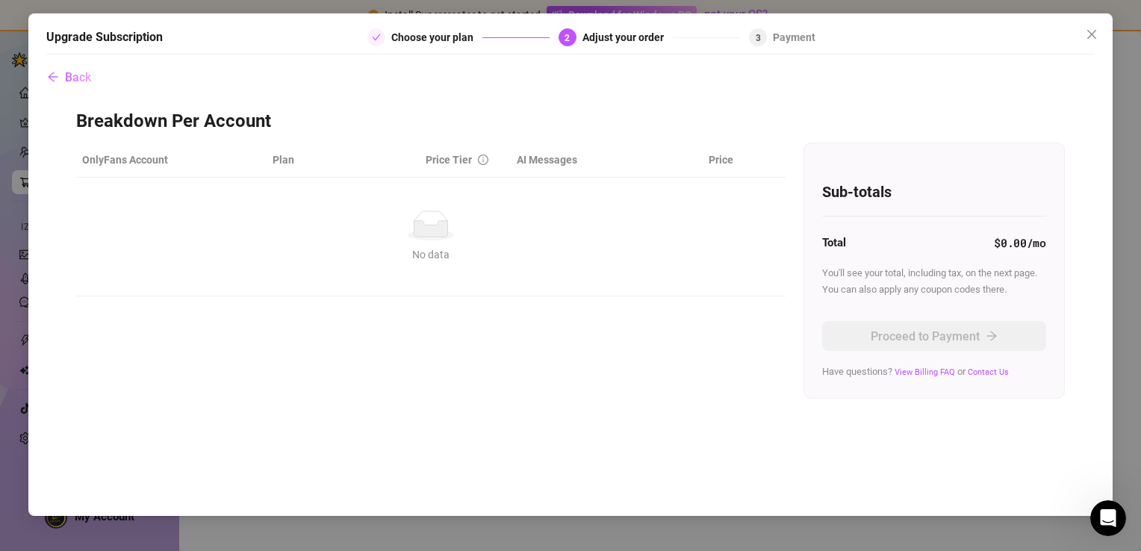
scroll to position [0, 0]
click at [66, 69] on button "Back" at bounding box center [69, 77] width 46 height 30
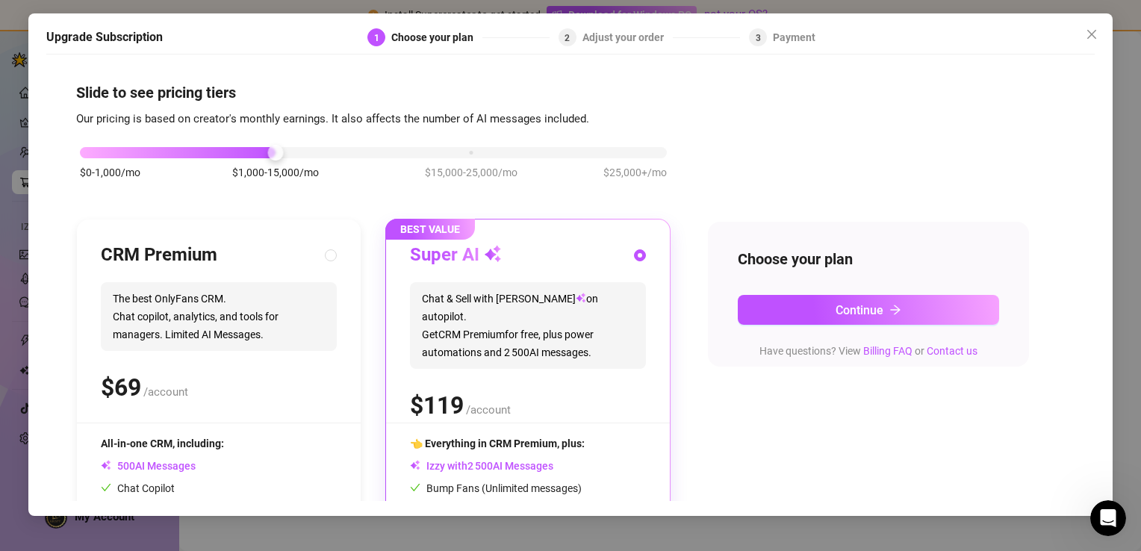
click at [484, 247] on icon at bounding box center [493, 254] width 18 height 18
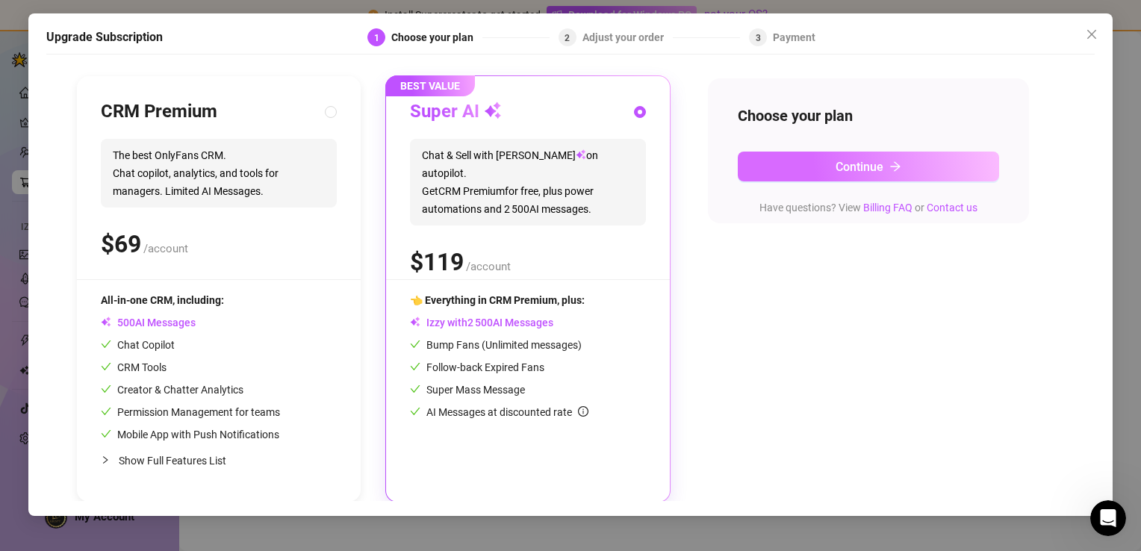
click at [921, 169] on button "Continue" at bounding box center [867, 167] width 261 height 30
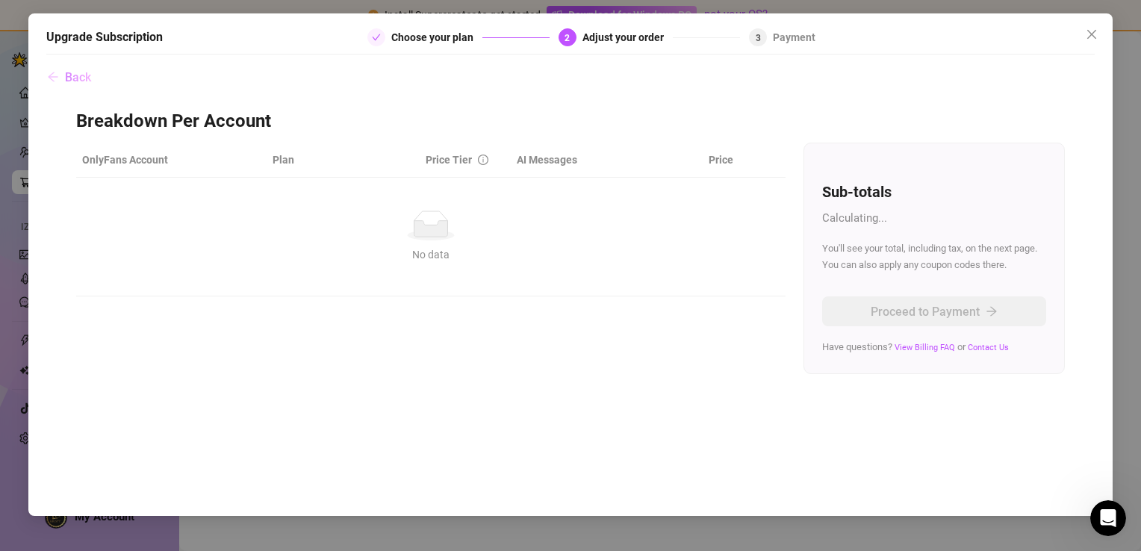
click at [52, 73] on icon "arrow-left" at bounding box center [54, 77] width 10 height 10
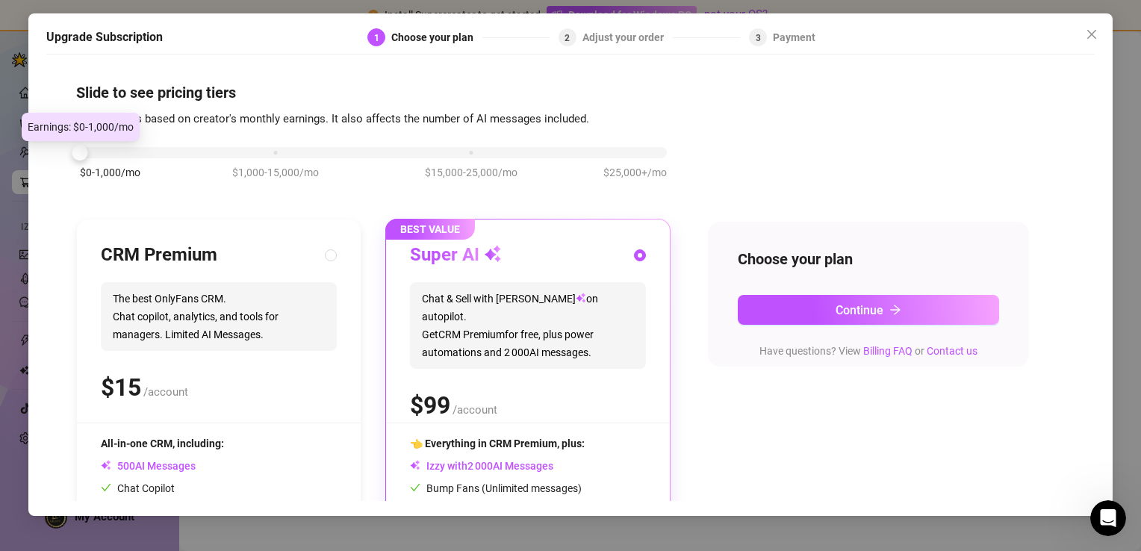
drag, startPoint x: 276, startPoint y: 157, endPoint x: 152, endPoint y: 150, distance: 124.1
click at [152, 150] on div "$0-1,000/mo $1,000-15,000/mo $15,000-25,000/mo $25,000+/mo" at bounding box center [373, 148] width 587 height 9
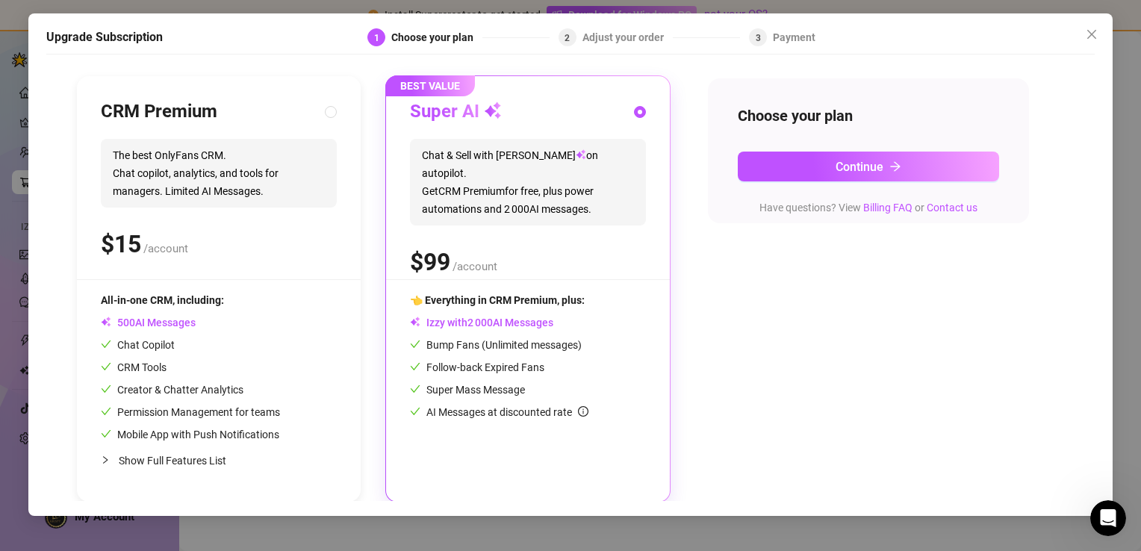
click at [1078, 34] on div at bounding box center [1057, 37] width 75 height 18
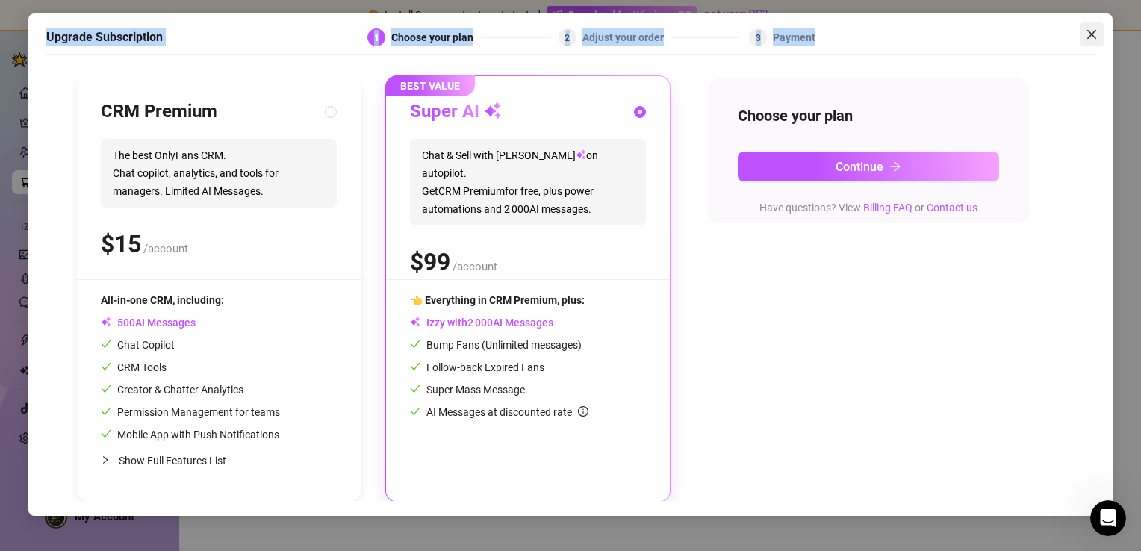
drag, startPoint x: 1110, startPoint y: 54, endPoint x: 1087, endPoint y: 38, distance: 27.9
click at [1087, 38] on div "Upgrade Subscription 1 Choose your plan 2 Adjust your order 3 Payment Slide to …" at bounding box center [570, 264] width 1084 height 502
click at [1087, 38] on icon "close" at bounding box center [1091, 34] width 12 height 12
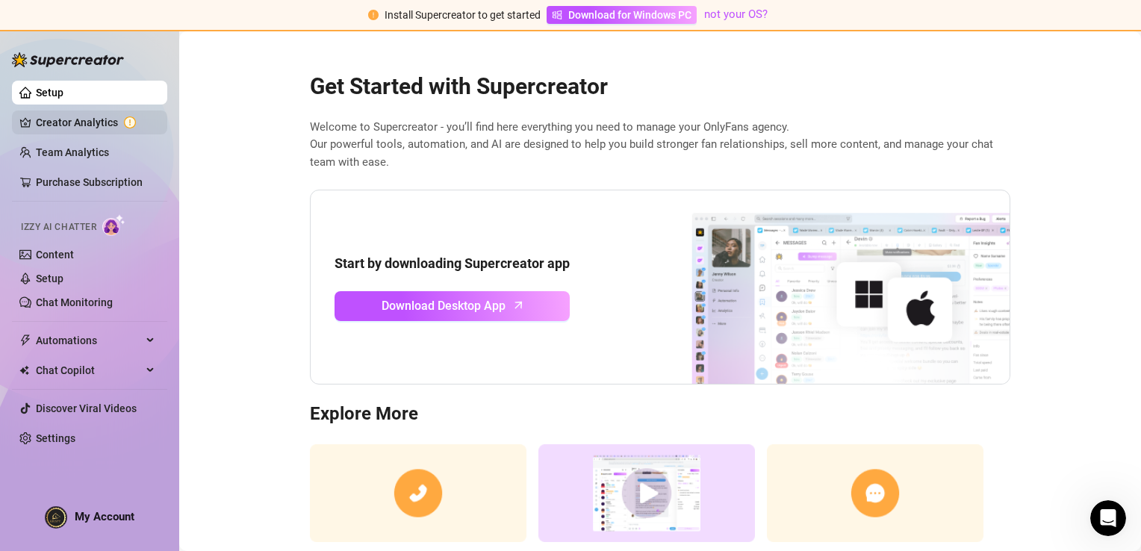
click at [93, 125] on link "Creator Analytics" at bounding box center [95, 122] width 119 height 24
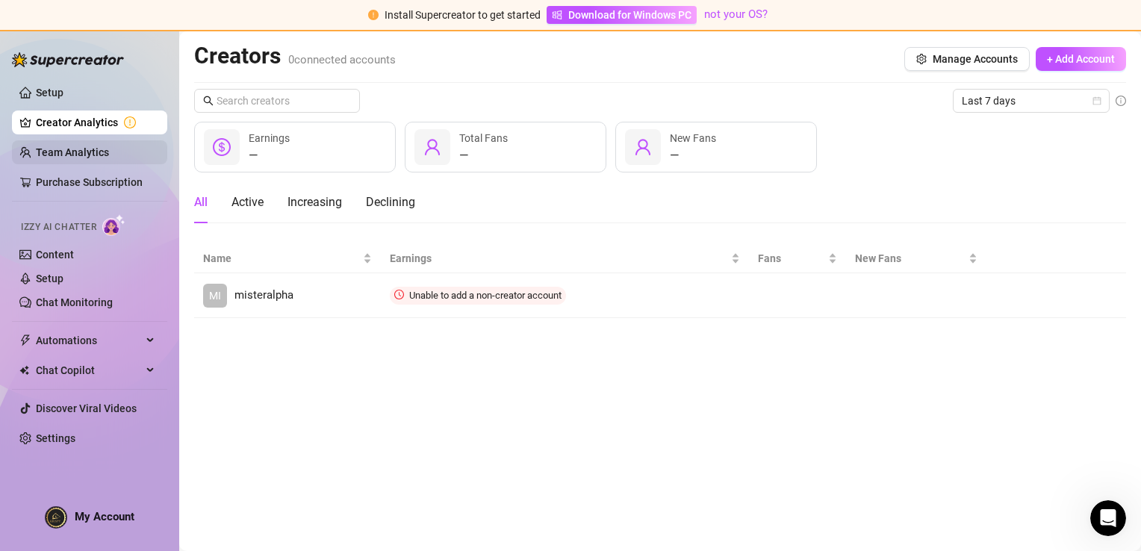
click at [109, 151] on link "Team Analytics" at bounding box center [72, 152] width 73 height 12
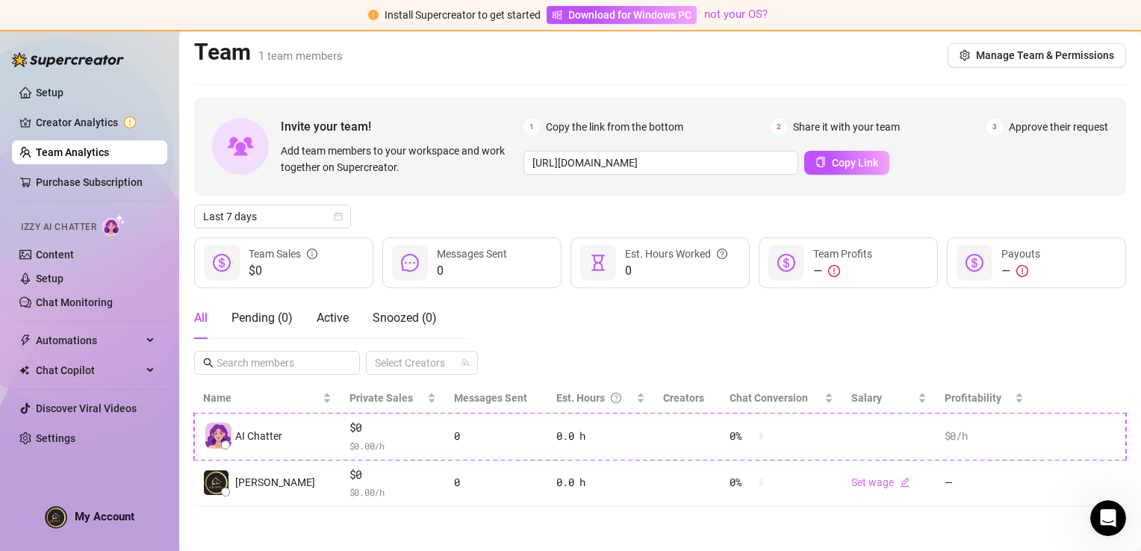
scroll to position [2, 0]
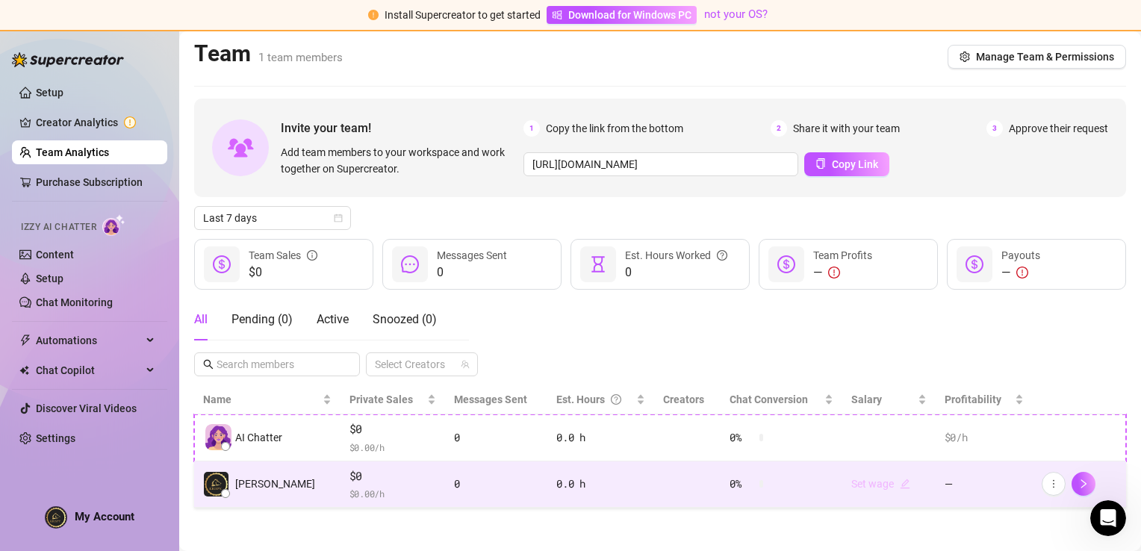
click at [874, 478] on link "Set wage" at bounding box center [880, 484] width 59 height 12
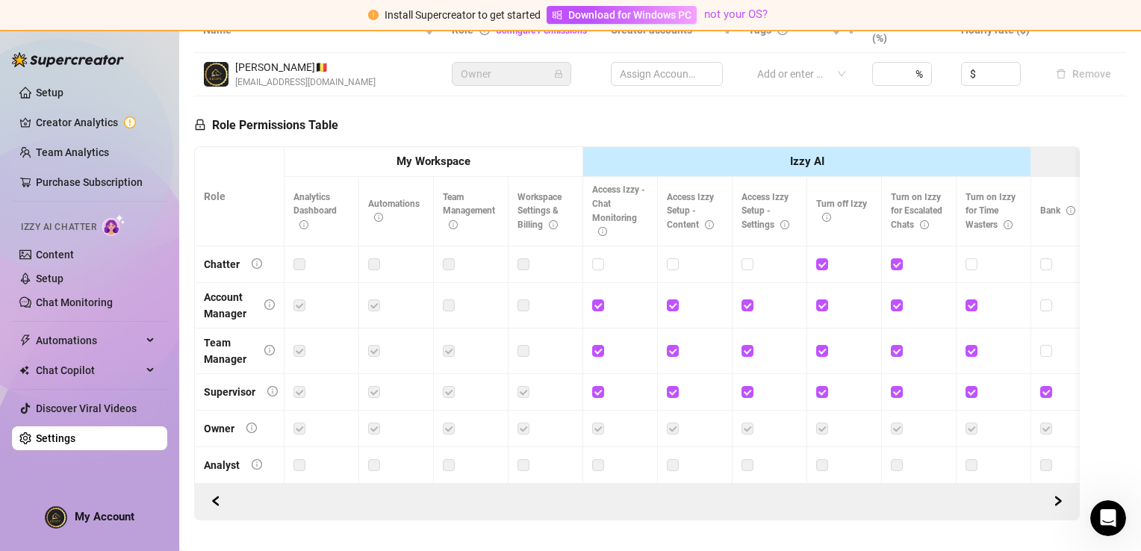
scroll to position [366, 0]
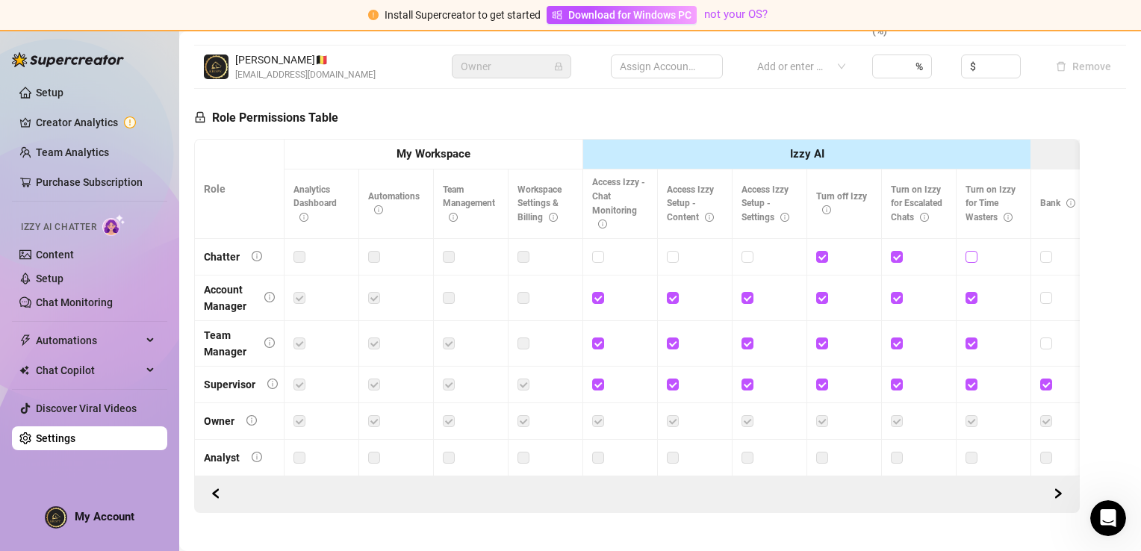
click at [967, 255] on input "checkbox" at bounding box center [970, 256] width 10 height 10
checkbox input "false"
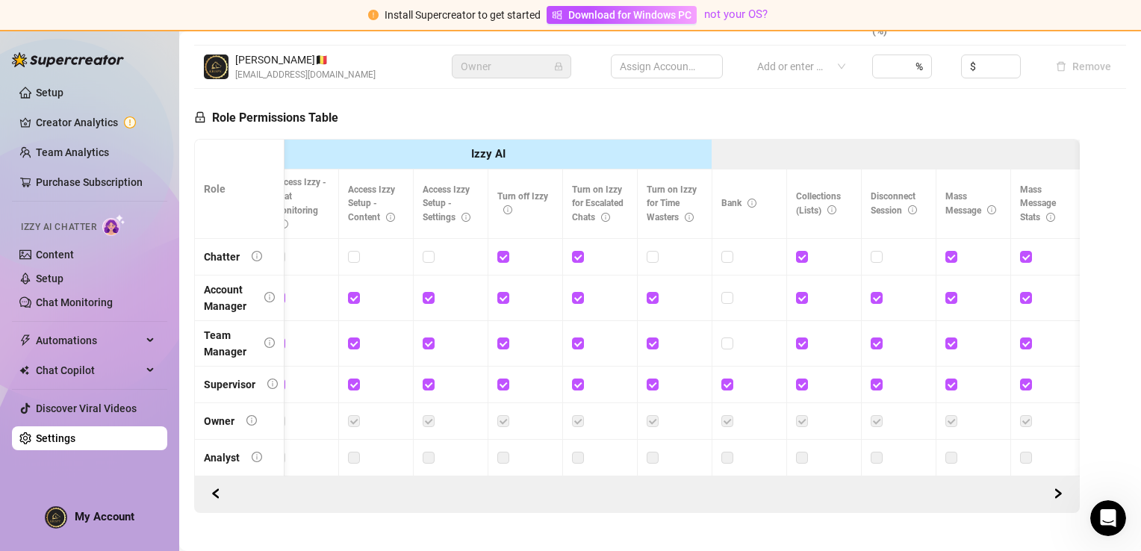
scroll to position [0, 0]
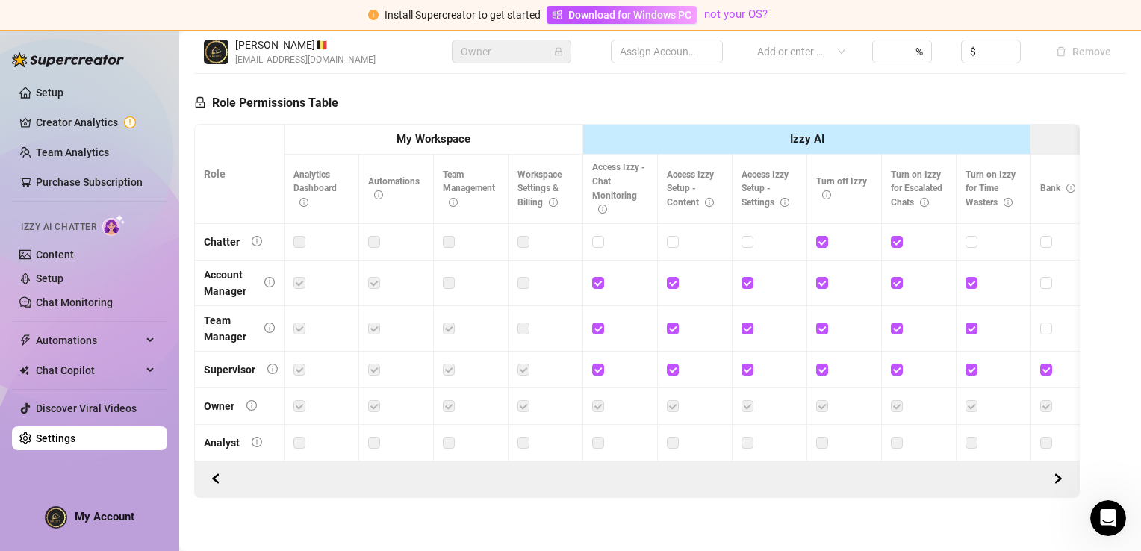
click at [975, 440] on label at bounding box center [971, 442] width 12 height 16
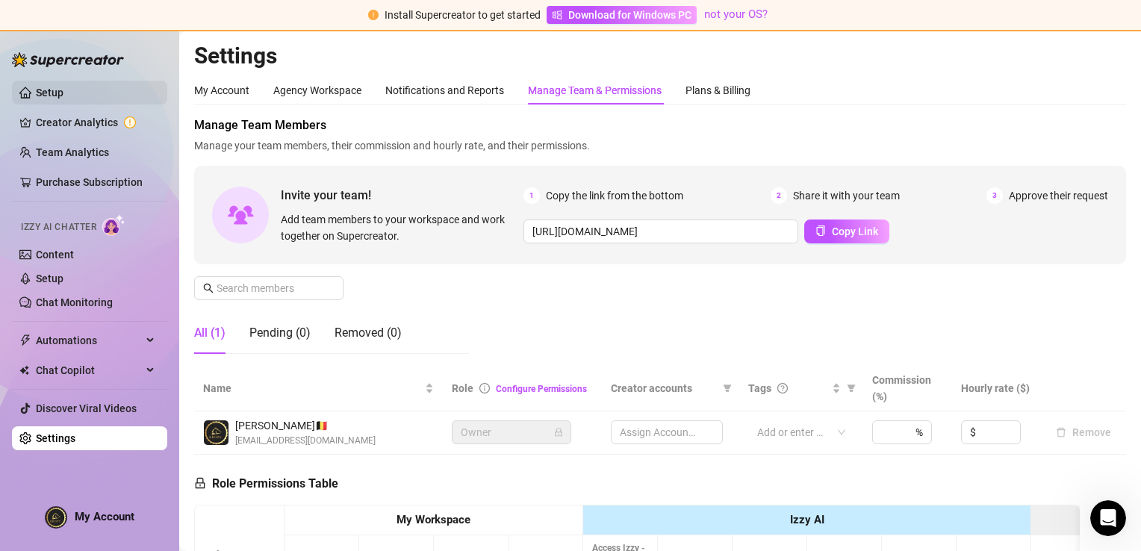
click at [60, 87] on link "Setup" at bounding box center [50, 93] width 28 height 12
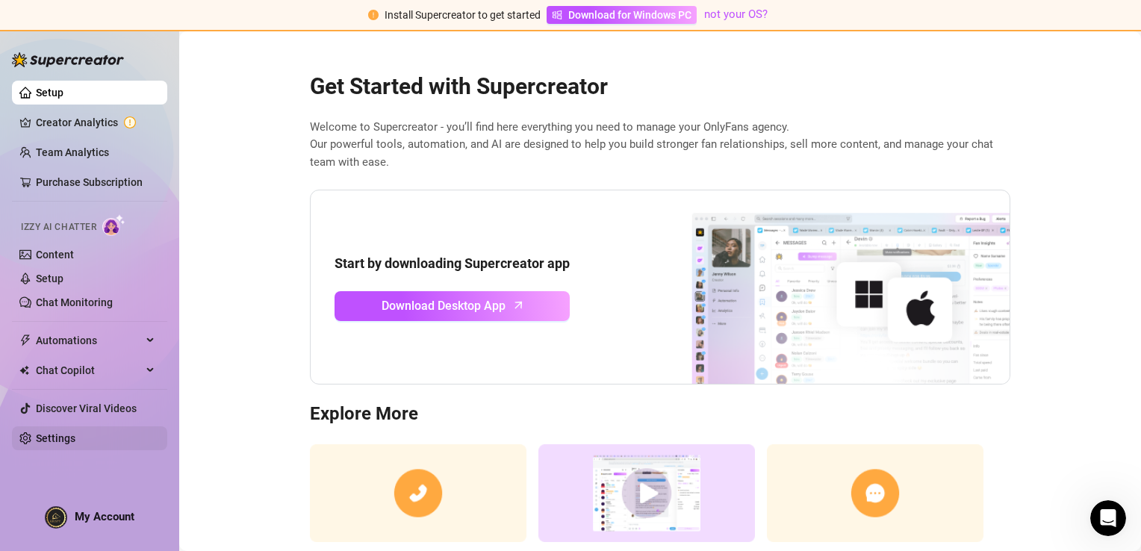
click at [42, 432] on link "Settings" at bounding box center [56, 438] width 40 height 12
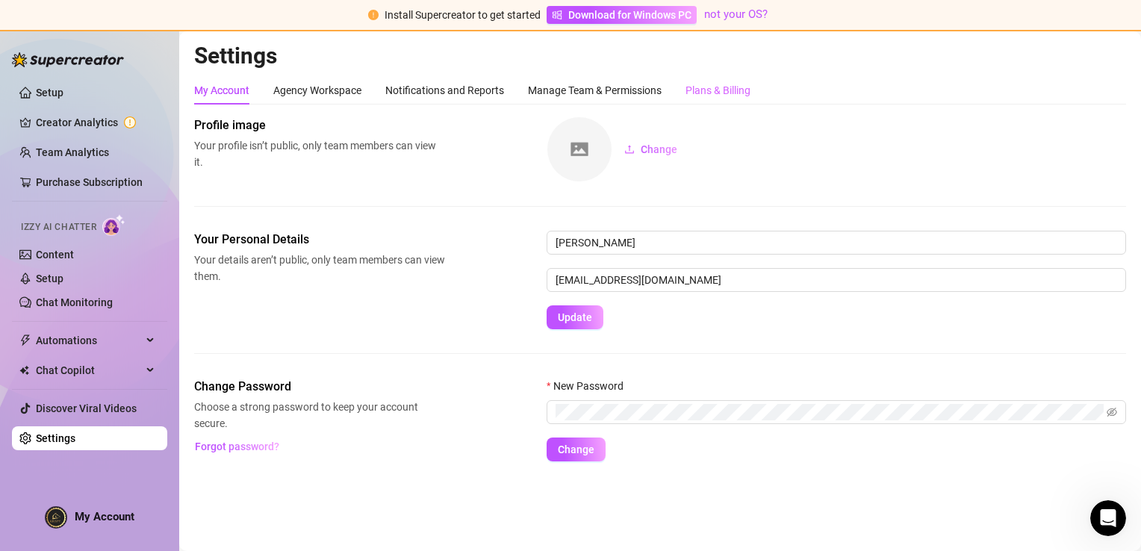
click at [715, 100] on div "Plans & Billing" at bounding box center [717, 90] width 65 height 28
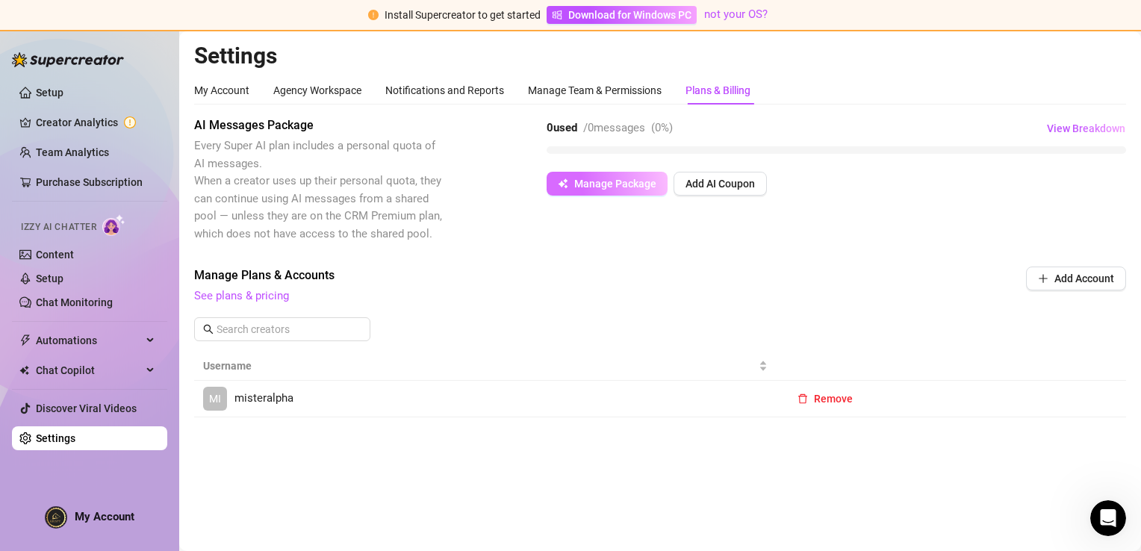
click at [627, 187] on span "Manage Package" at bounding box center [615, 184] width 82 height 12
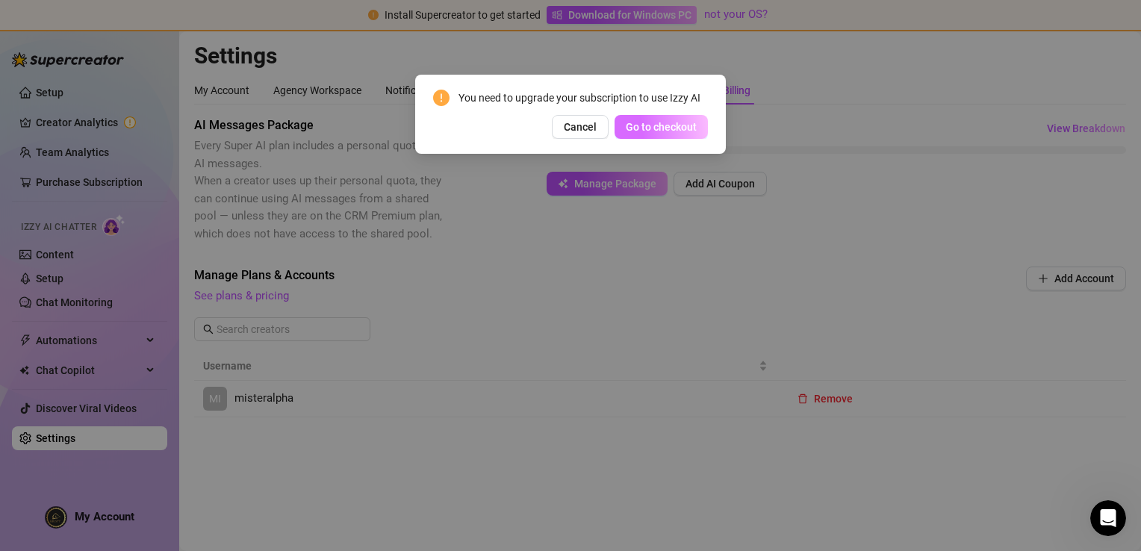
click at [658, 136] on button "Go to checkout" at bounding box center [660, 127] width 93 height 24
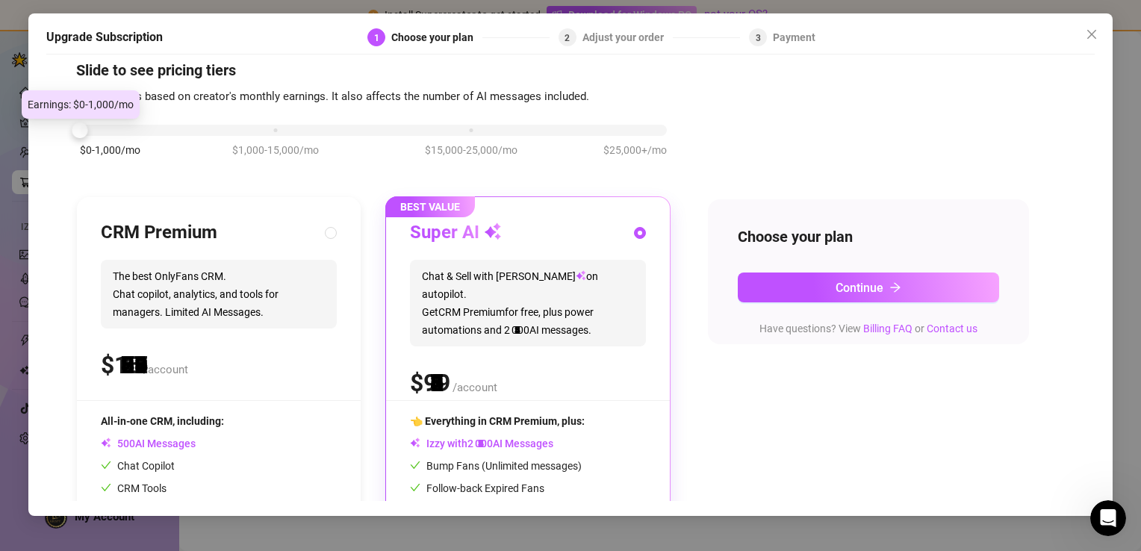
drag, startPoint x: 272, startPoint y: 122, endPoint x: -3, endPoint y: 118, distance: 274.7
click at [0, 118] on html "Install Supercreator to get started Download for Windows PC not your OS? Setup …" at bounding box center [570, 275] width 1141 height 551
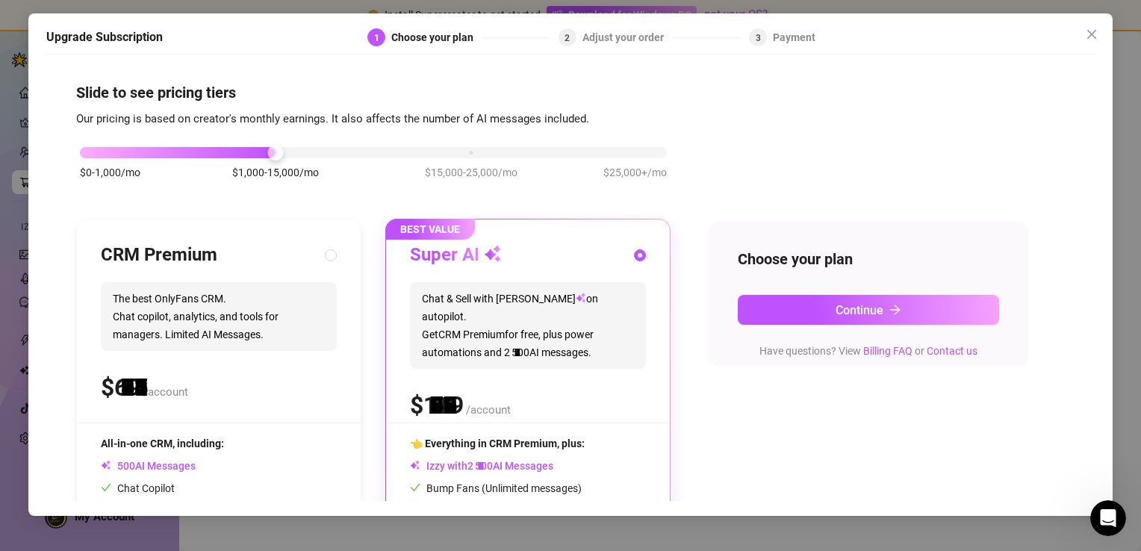
click at [272, 153] on div "$0-1,000/mo $1,000-15,000/mo $15,000-25,000/mo $25,000+/mo" at bounding box center [373, 148] width 587 height 9
click at [104, 153] on div "$0-1,000/mo $1,000-15,000/mo $15,000-25,000/mo $25,000+/mo" at bounding box center [373, 148] width 587 height 9
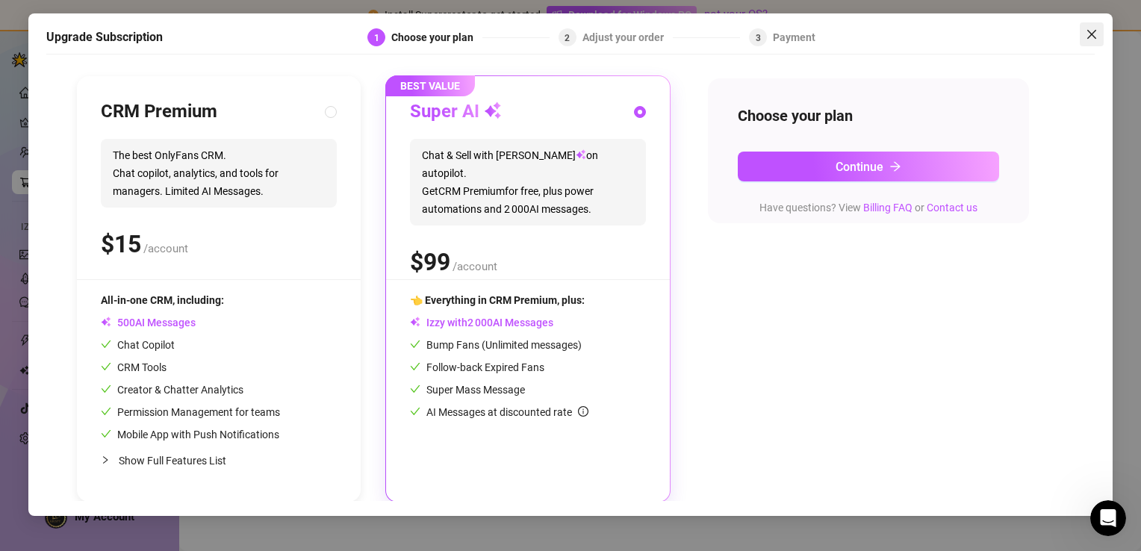
click at [1100, 36] on span "Close" at bounding box center [1091, 34] width 24 height 12
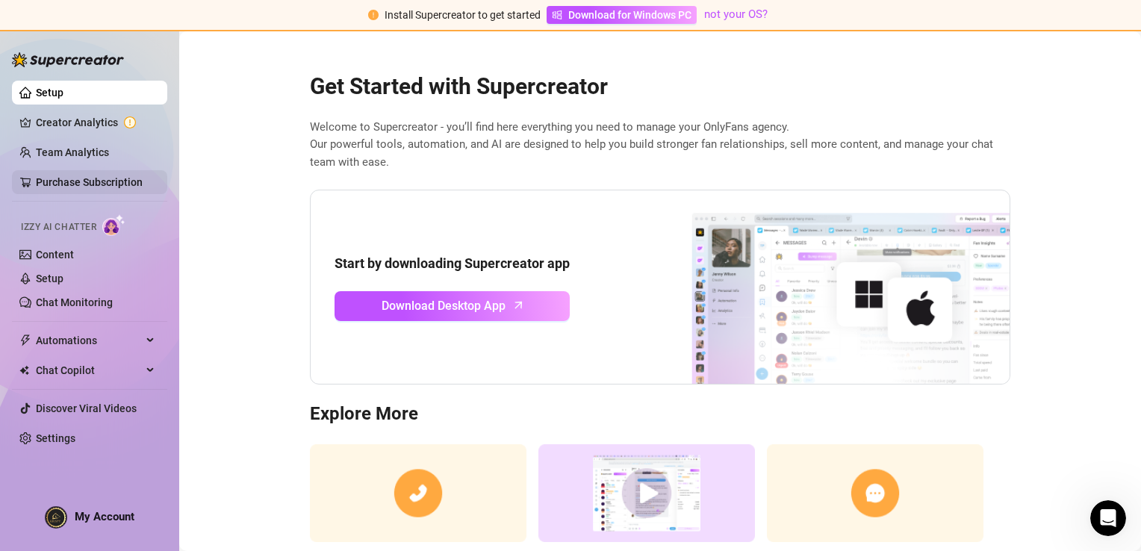
click at [113, 176] on link "Purchase Subscription" at bounding box center [89, 182] width 107 height 12
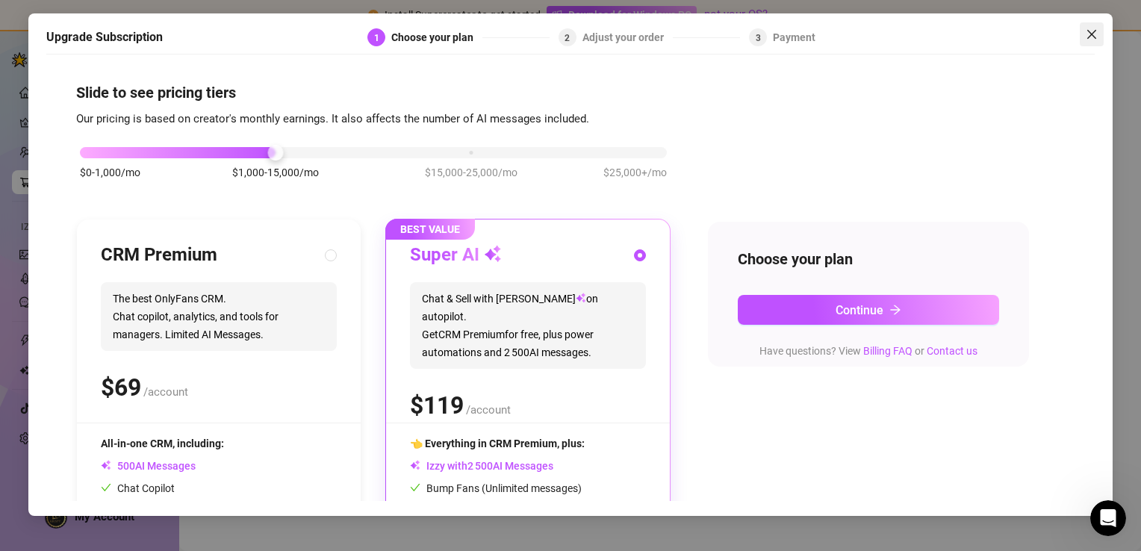
click at [1101, 34] on span "Close" at bounding box center [1091, 34] width 24 height 12
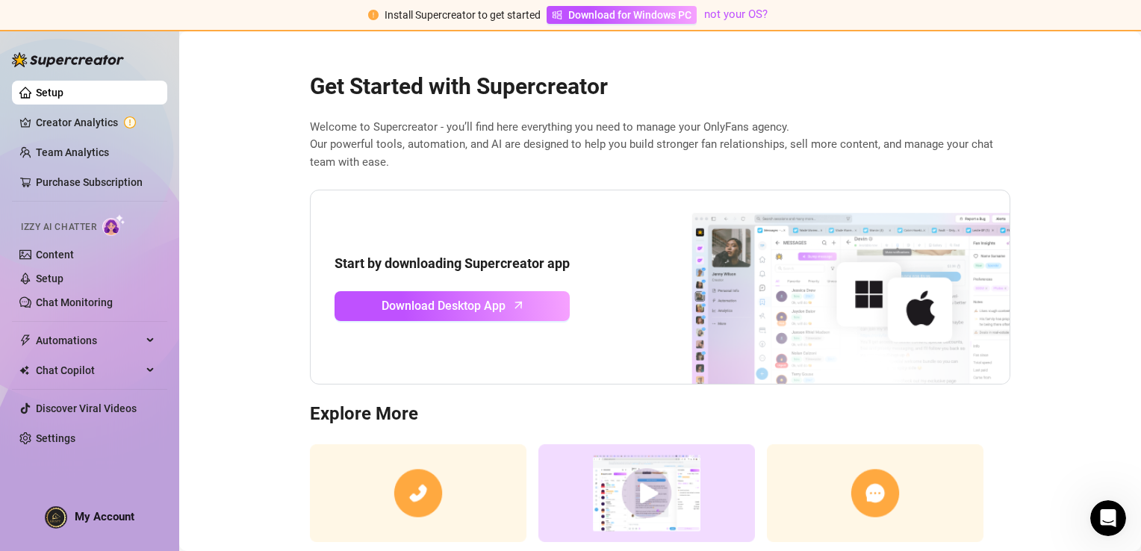
click at [64, 237] on div "Izzy AI Chatter" at bounding box center [88, 225] width 158 height 34
click at [111, 230] on img at bounding box center [113, 225] width 23 height 22
click at [106, 335] on span "Automations" at bounding box center [89, 340] width 106 height 24
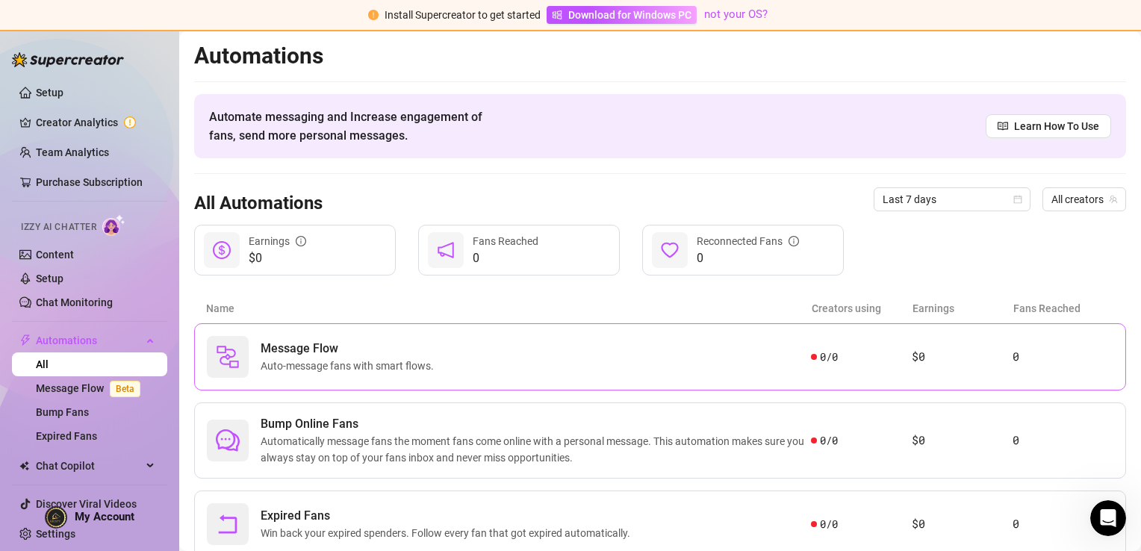
click at [341, 366] on span "Auto-message fans with smart flows." at bounding box center [349, 366] width 179 height 16
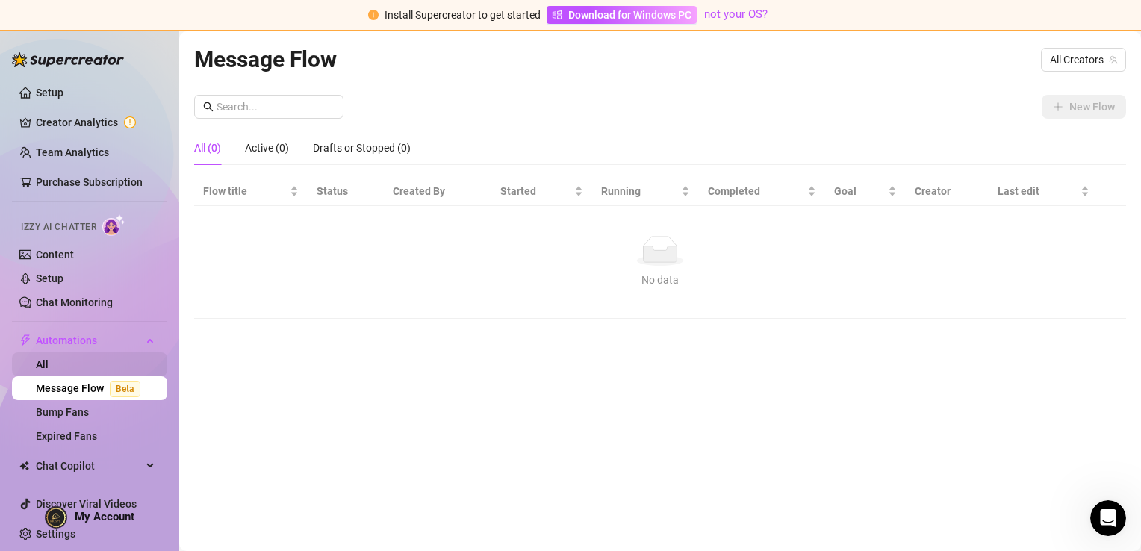
click at [49, 369] on link "All" at bounding box center [42, 364] width 13 height 12
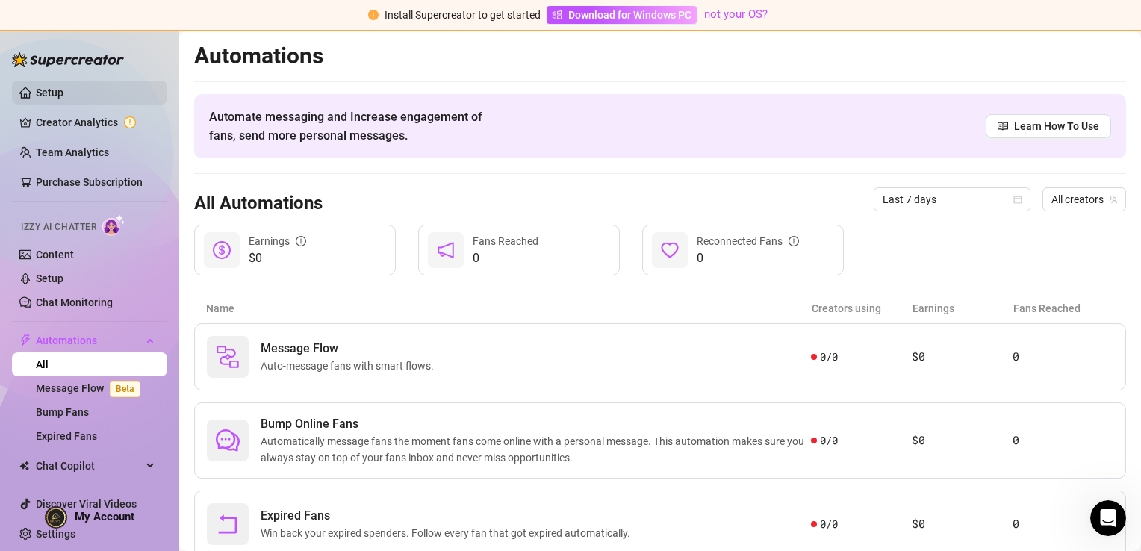
click at [63, 88] on link "Setup" at bounding box center [50, 93] width 28 height 12
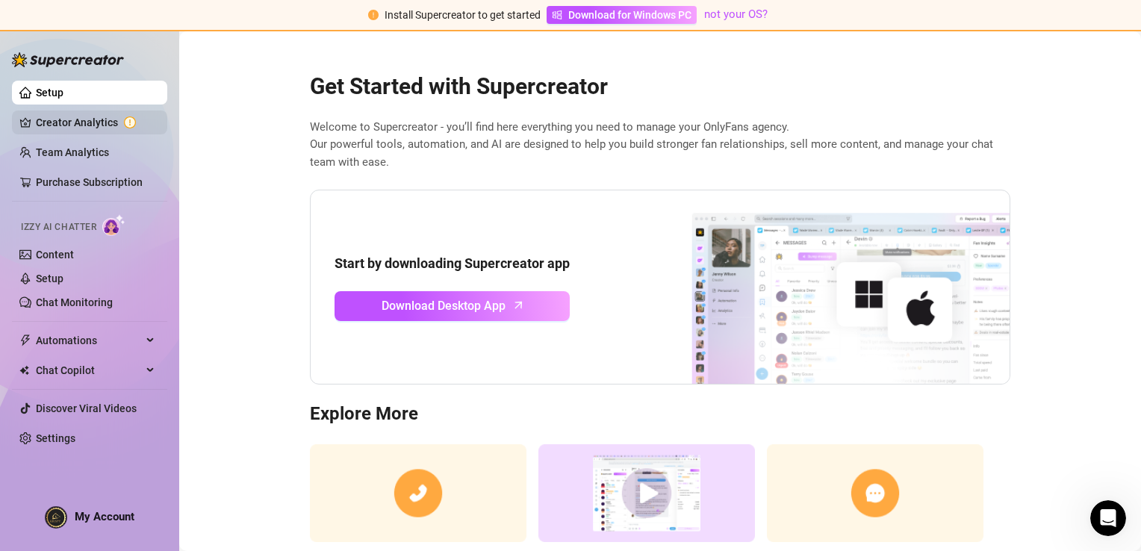
click at [93, 123] on link "Creator Analytics" at bounding box center [95, 122] width 119 height 24
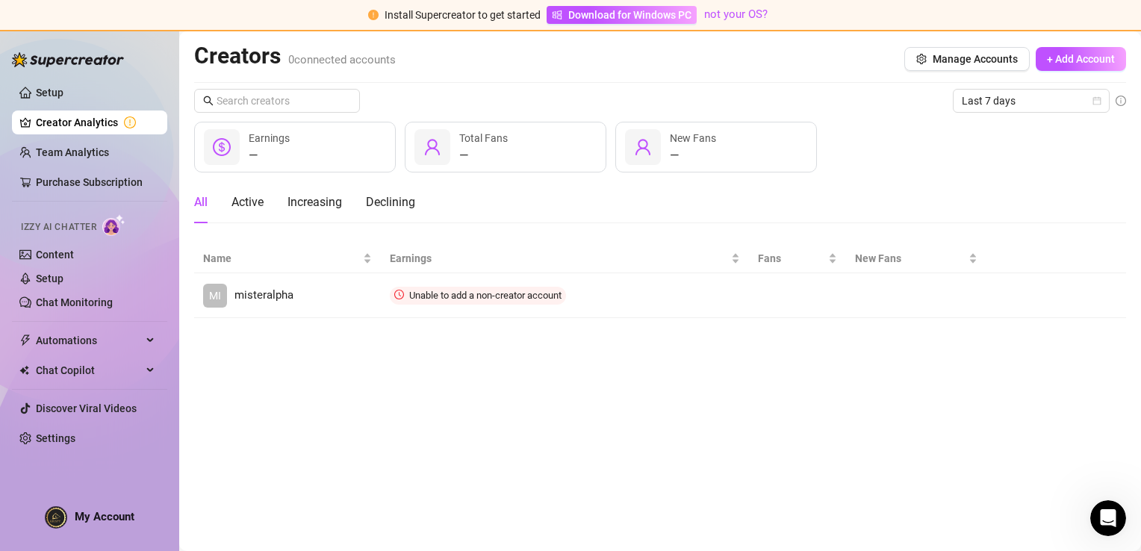
click at [78, 169] on ul "Setup Creator Analytics Team Analytics Purchase Subscription Izzy AI Chatter Co…" at bounding box center [89, 265] width 155 height 381
click at [78, 176] on link "Purchase Subscription" at bounding box center [89, 182] width 107 height 12
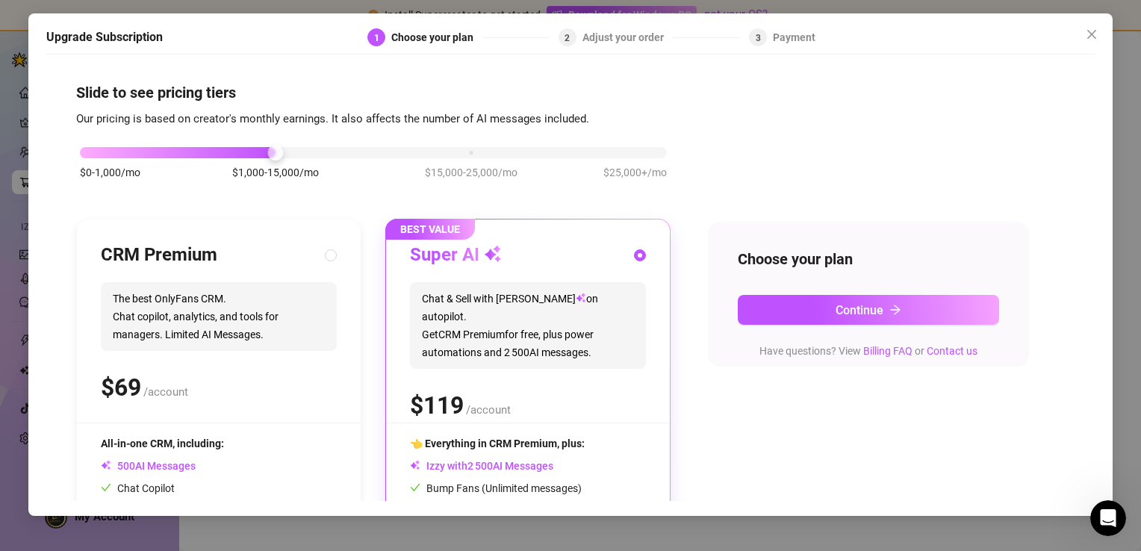
click at [605, 159] on div "$0-1,000/mo $1,000-15,000/mo $15,000-25,000/mo $25,000+/mo" at bounding box center [373, 170] width 594 height 84
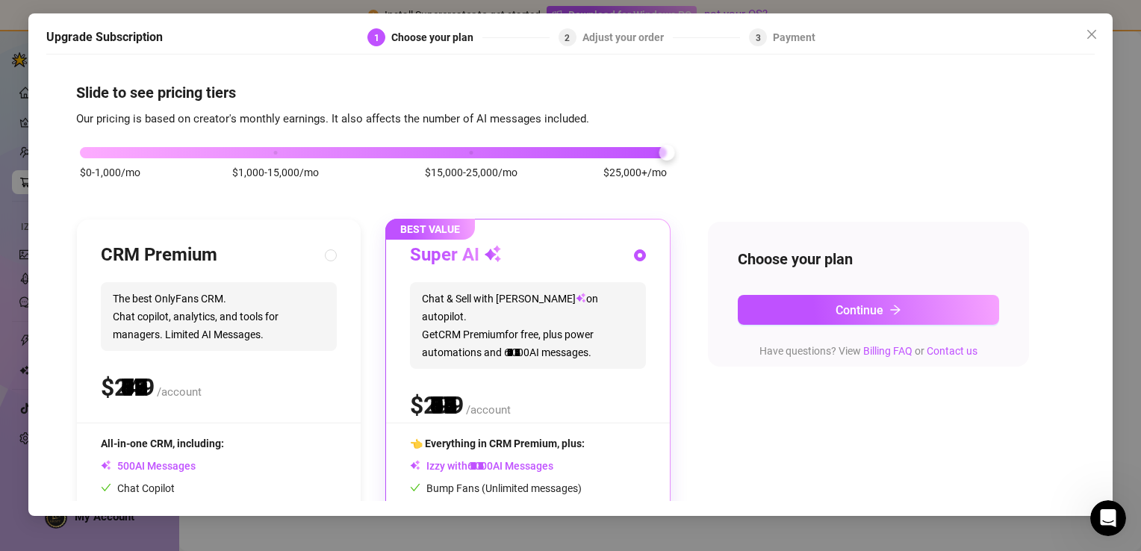
click at [615, 151] on div "$0-1,000/mo $1,000-15,000/mo $15,000-25,000/mo $25,000+/mo" at bounding box center [373, 148] width 587 height 9
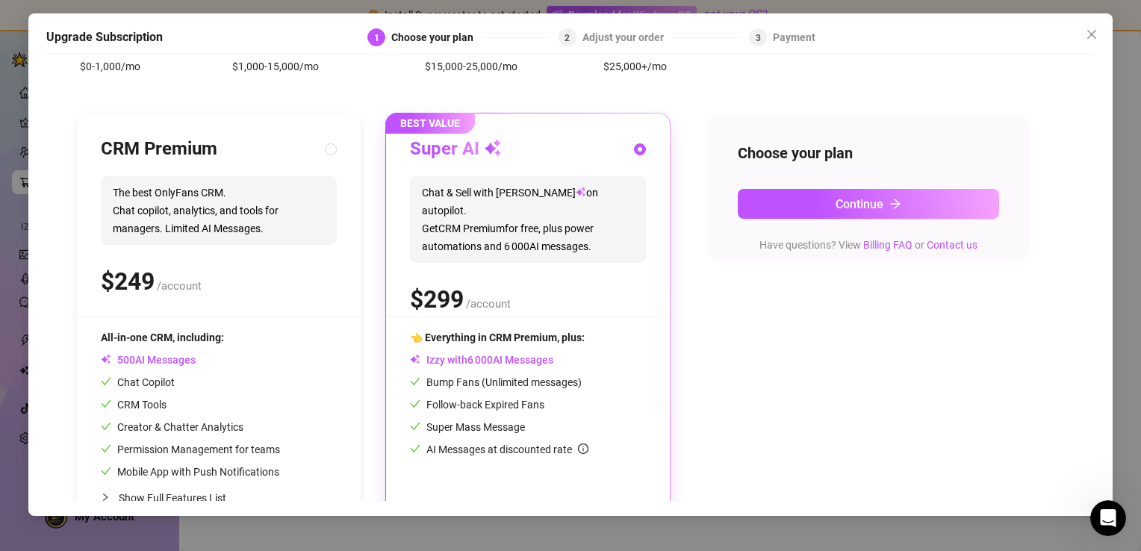
scroll to position [107, 0]
click at [1084, 38] on span "Close" at bounding box center [1091, 34] width 24 height 12
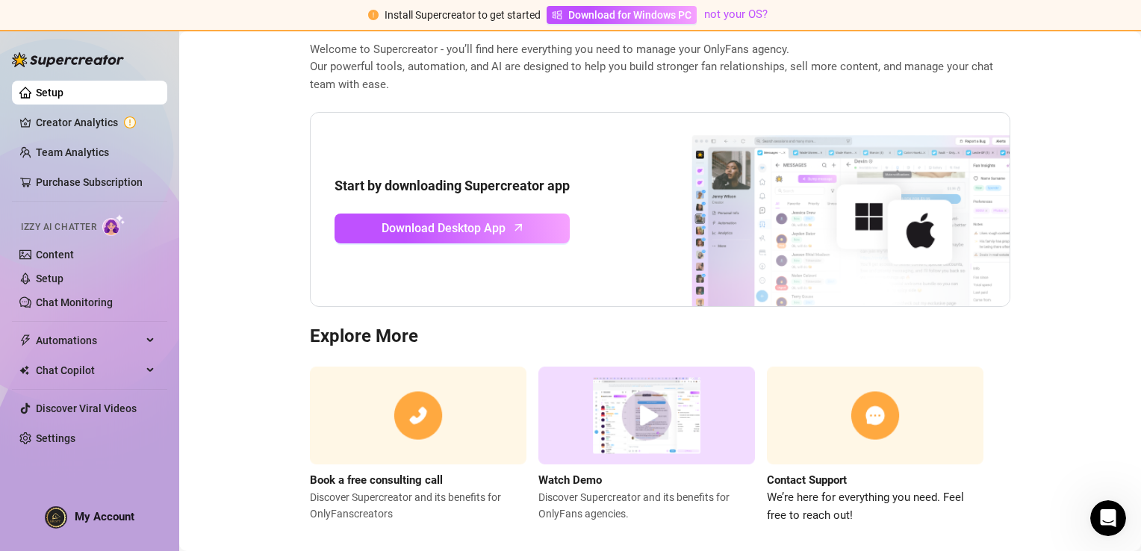
scroll to position [95, 0]
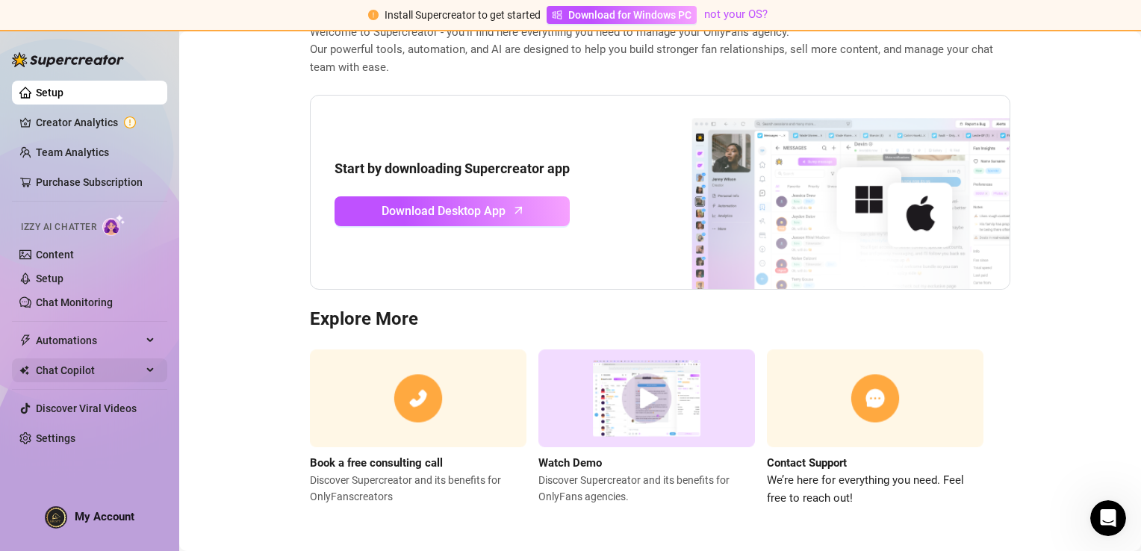
click at [103, 359] on span "Chat Copilot" at bounding box center [89, 370] width 106 height 24
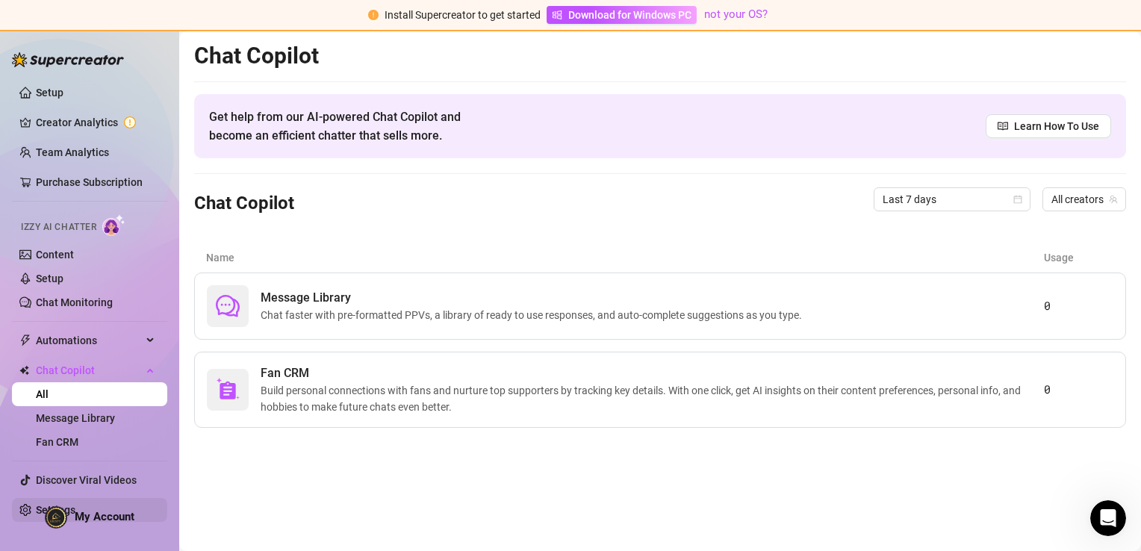
click at [36, 505] on link "Settings" at bounding box center [56, 510] width 40 height 12
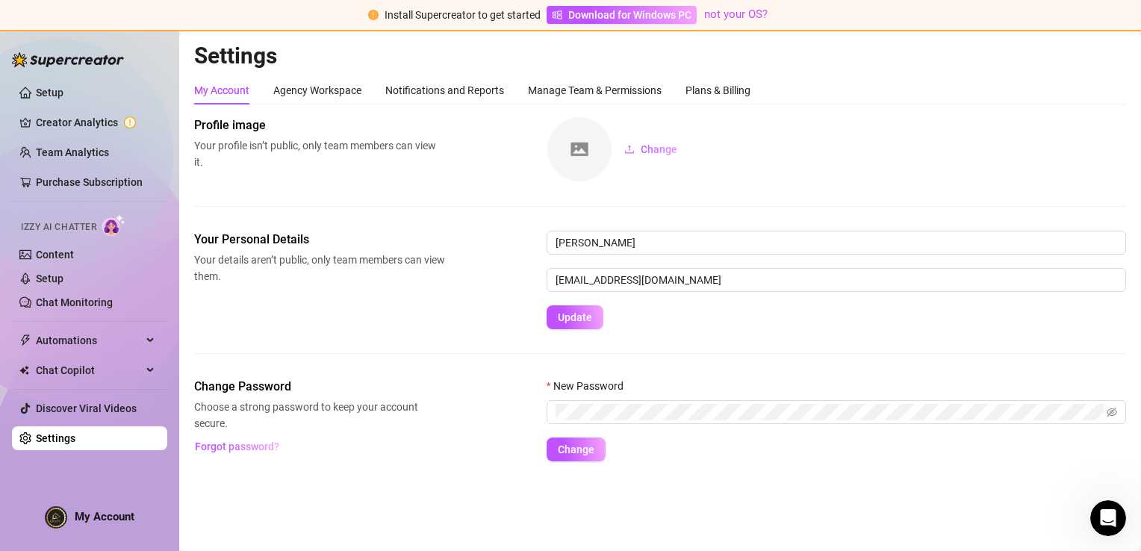
click at [367, 97] on div "My Account Agency Workspace Notifications and Reports Manage Team & Permissions…" at bounding box center [472, 90] width 556 height 28
click at [352, 92] on div "Agency Workspace" at bounding box center [317, 90] width 88 height 16
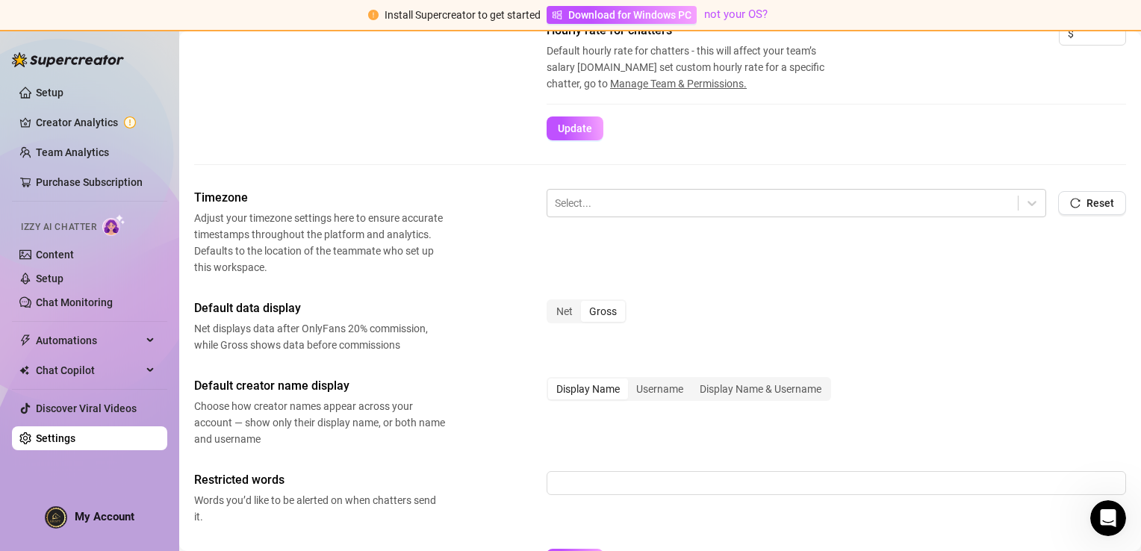
scroll to position [378, 0]
